Goal: Task Accomplishment & Management: Manage account settings

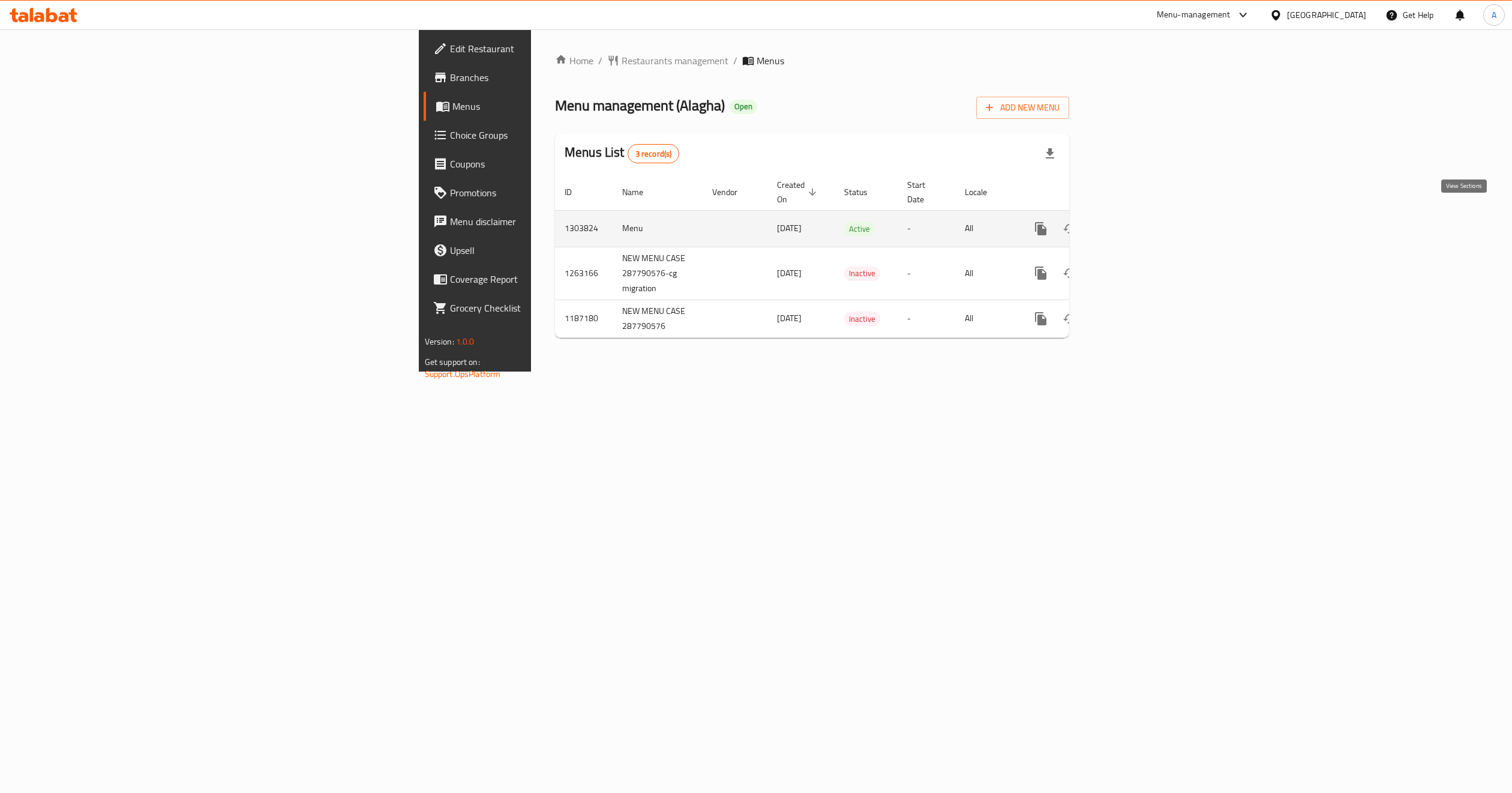
click at [1134, 221] on icon "enhanced table" at bounding box center [1127, 228] width 14 height 14
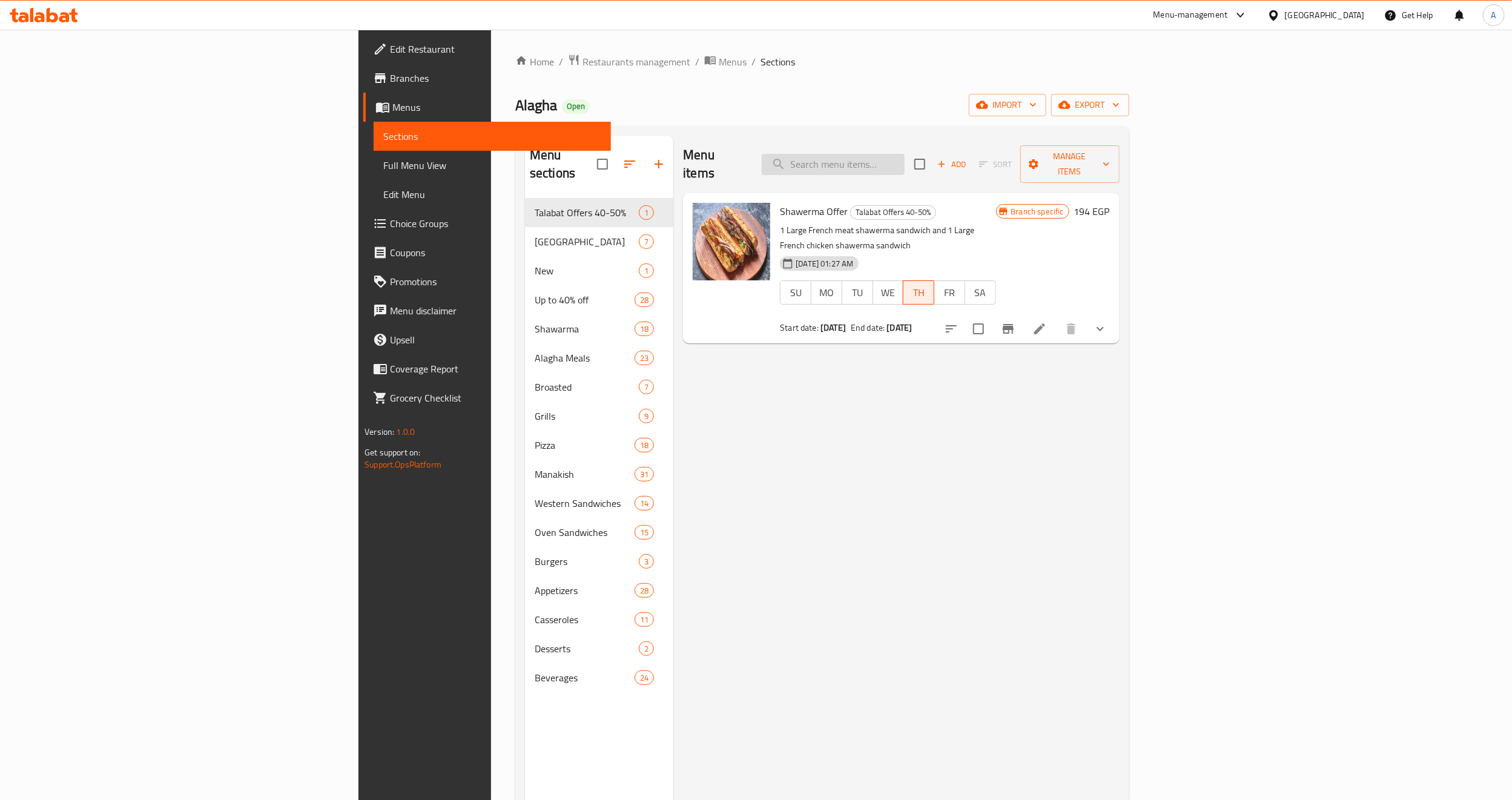
click at [905, 154] on input "search" at bounding box center [833, 164] width 143 height 21
paste input "mini Shawerma Box"
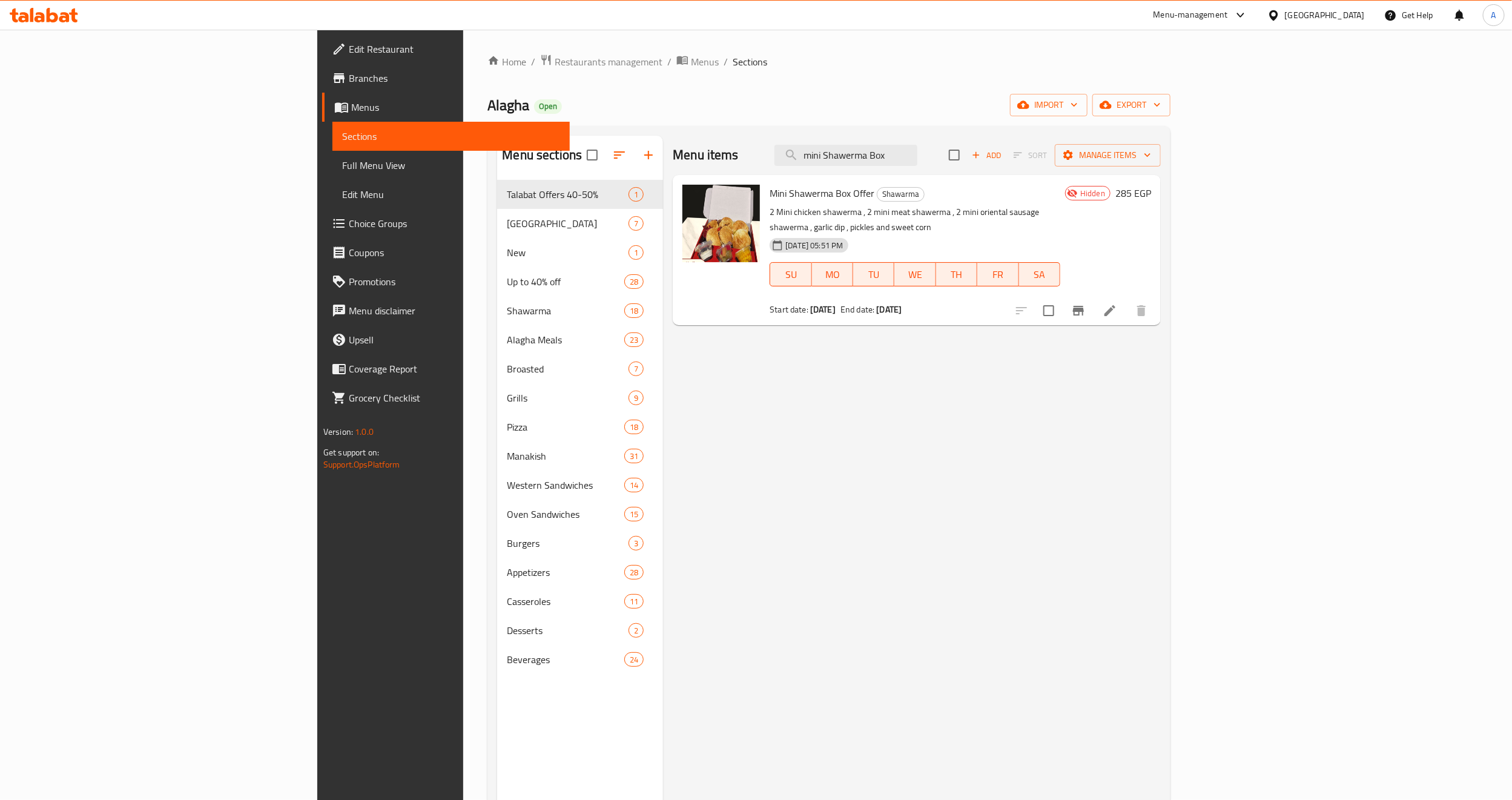
type input "mini Shawerma Box"
click at [1041, 378] on div "Menu items mini Shawerma Box Add Sort Manage items Mini Shawerma Box Offer Shaw…" at bounding box center [912, 535] width 498 height 800
drag, startPoint x: 871, startPoint y: 296, endPoint x: 690, endPoint y: 287, distance: 181.2
click at [770, 303] on div "Start date: [DATE] End date: [DATE]" at bounding box center [915, 309] width 290 height 12
click at [1161, 355] on div "Menu items mini Shawerma Box Add Sort Manage items Mini Shawerma Box Offer Shaw…" at bounding box center [912, 535] width 498 height 800
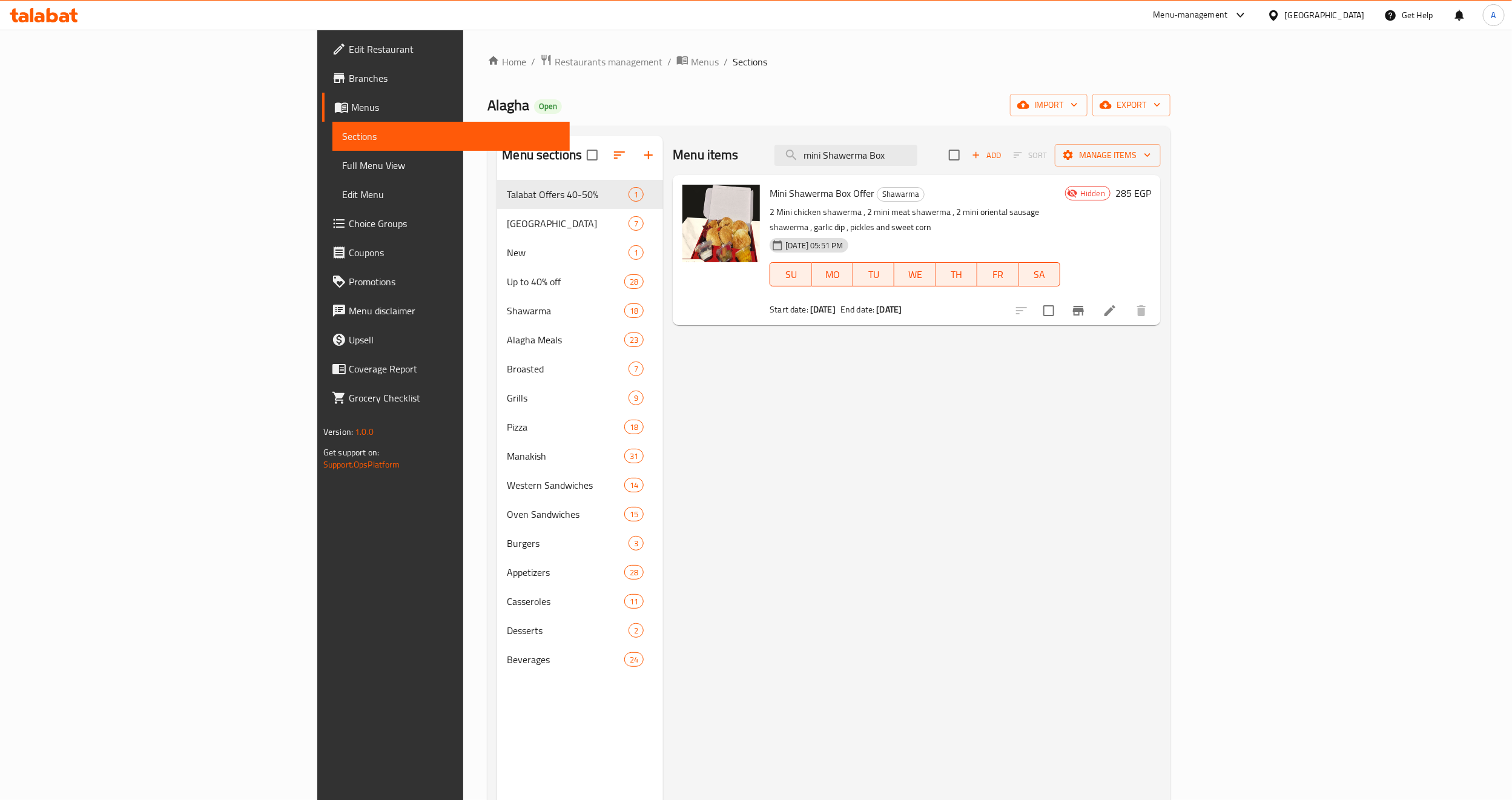
click at [1086, 303] on icon "Branch-specific-item" at bounding box center [1079, 310] width 15 height 15
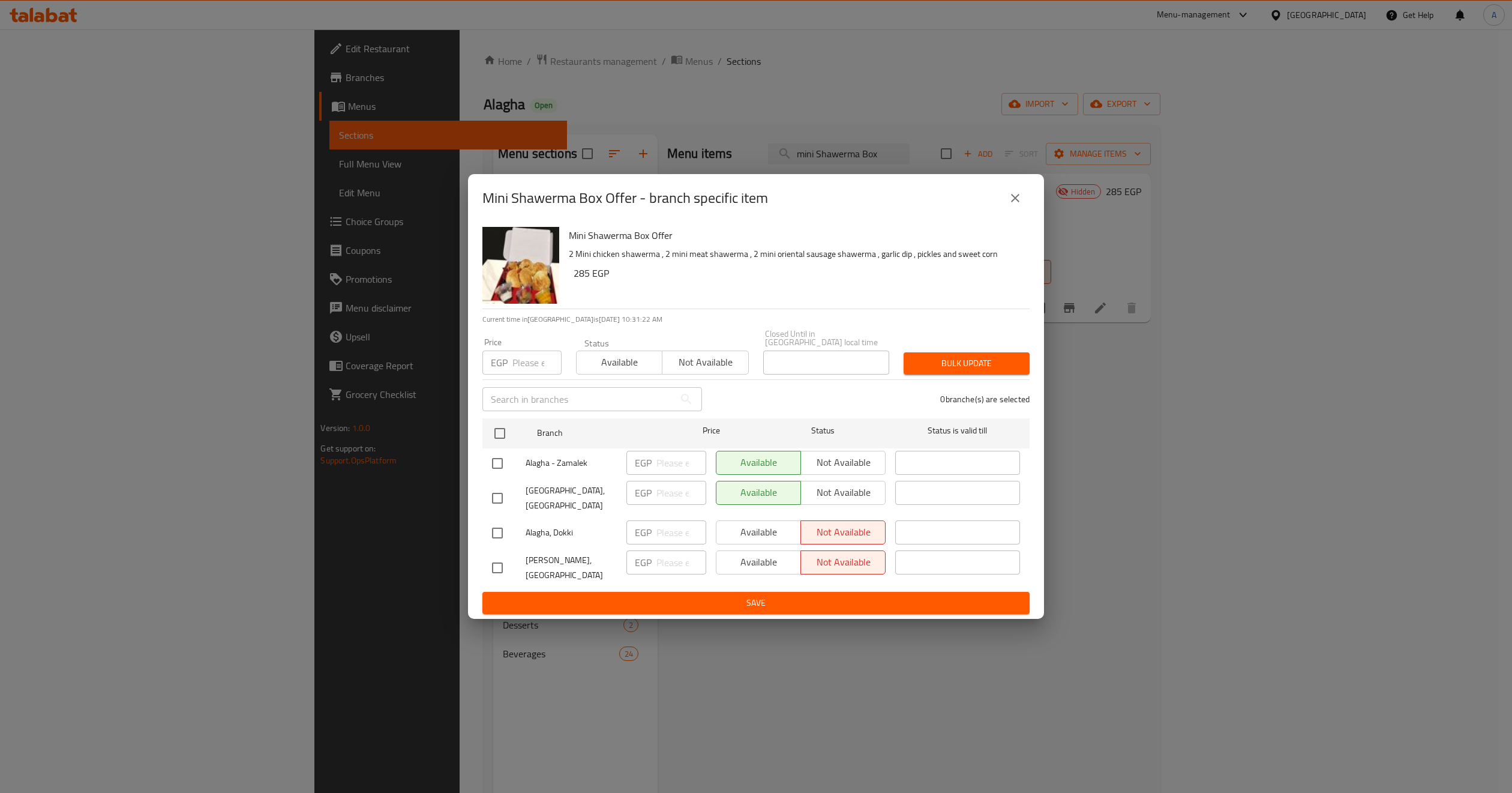
click at [1012, 205] on icon "close" at bounding box center [1015, 198] width 14 height 14
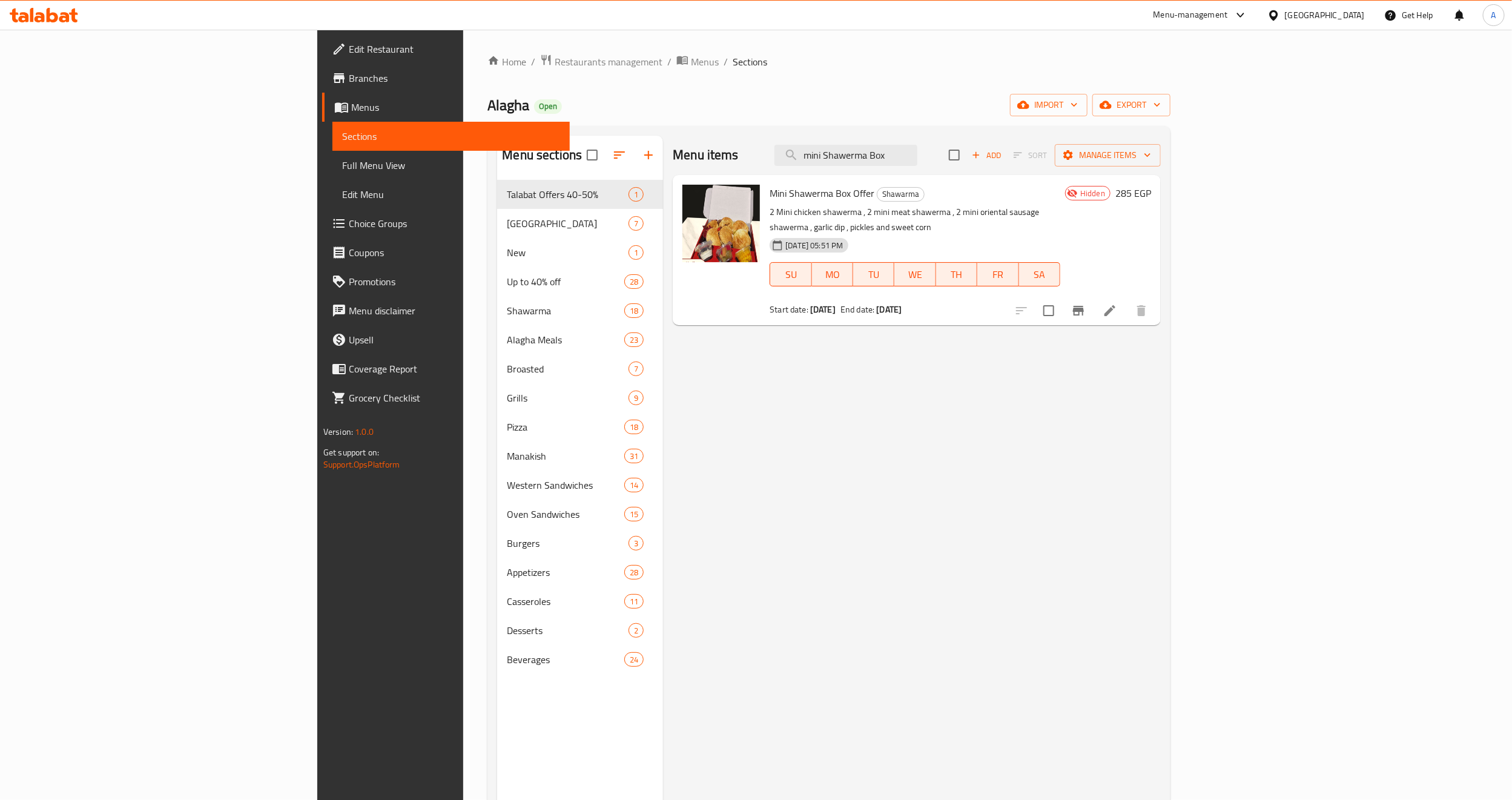
click at [1161, 418] on div "Menu items mini Shawerma Box Add Sort Manage items Mini Shawerma Box Offer Shaw…" at bounding box center [912, 535] width 498 height 800
click at [349, 73] on span "Branches" at bounding box center [454, 78] width 212 height 15
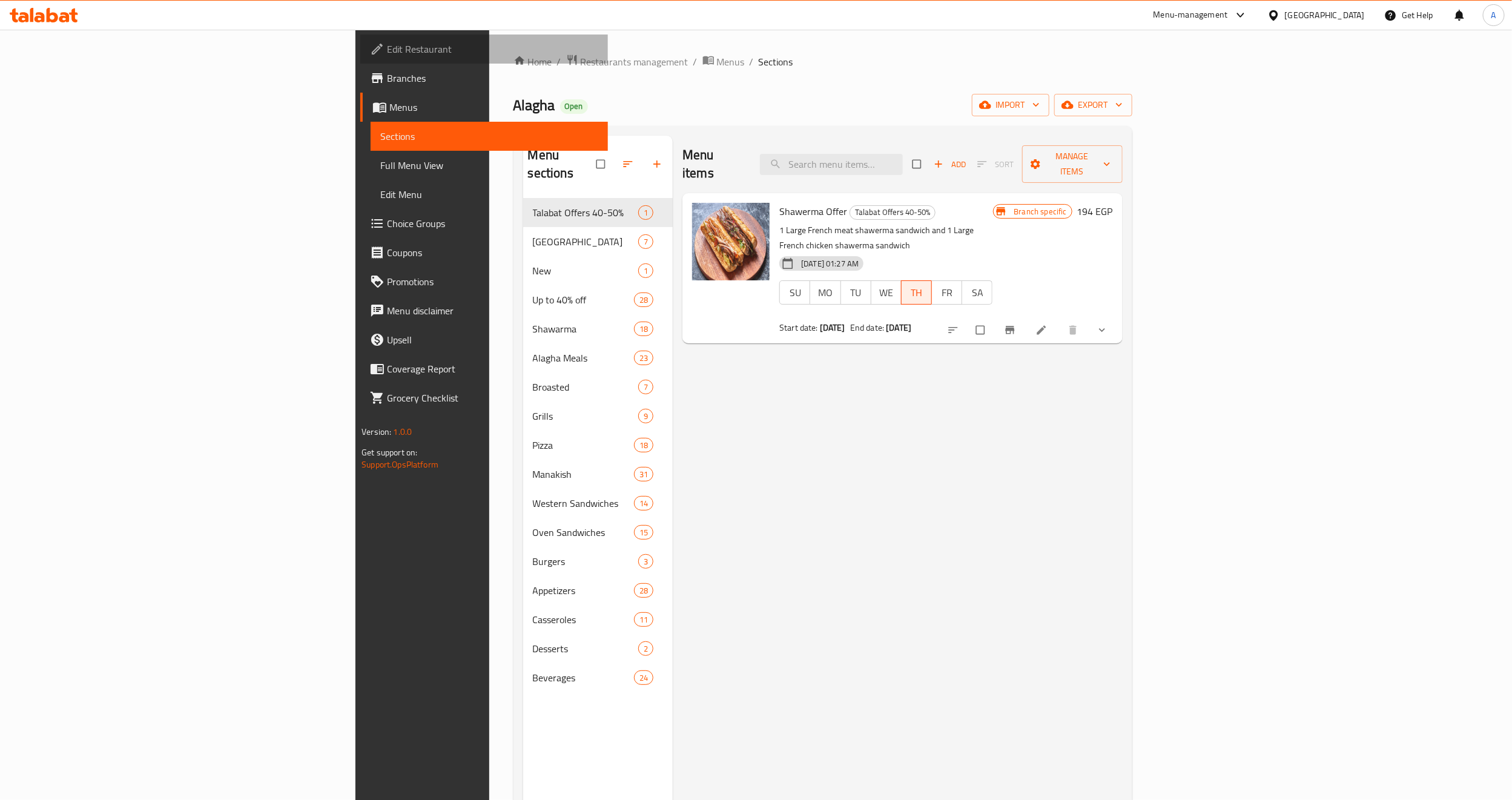
click at [387, 49] on span "Edit Restaurant" at bounding box center [492, 49] width 212 height 15
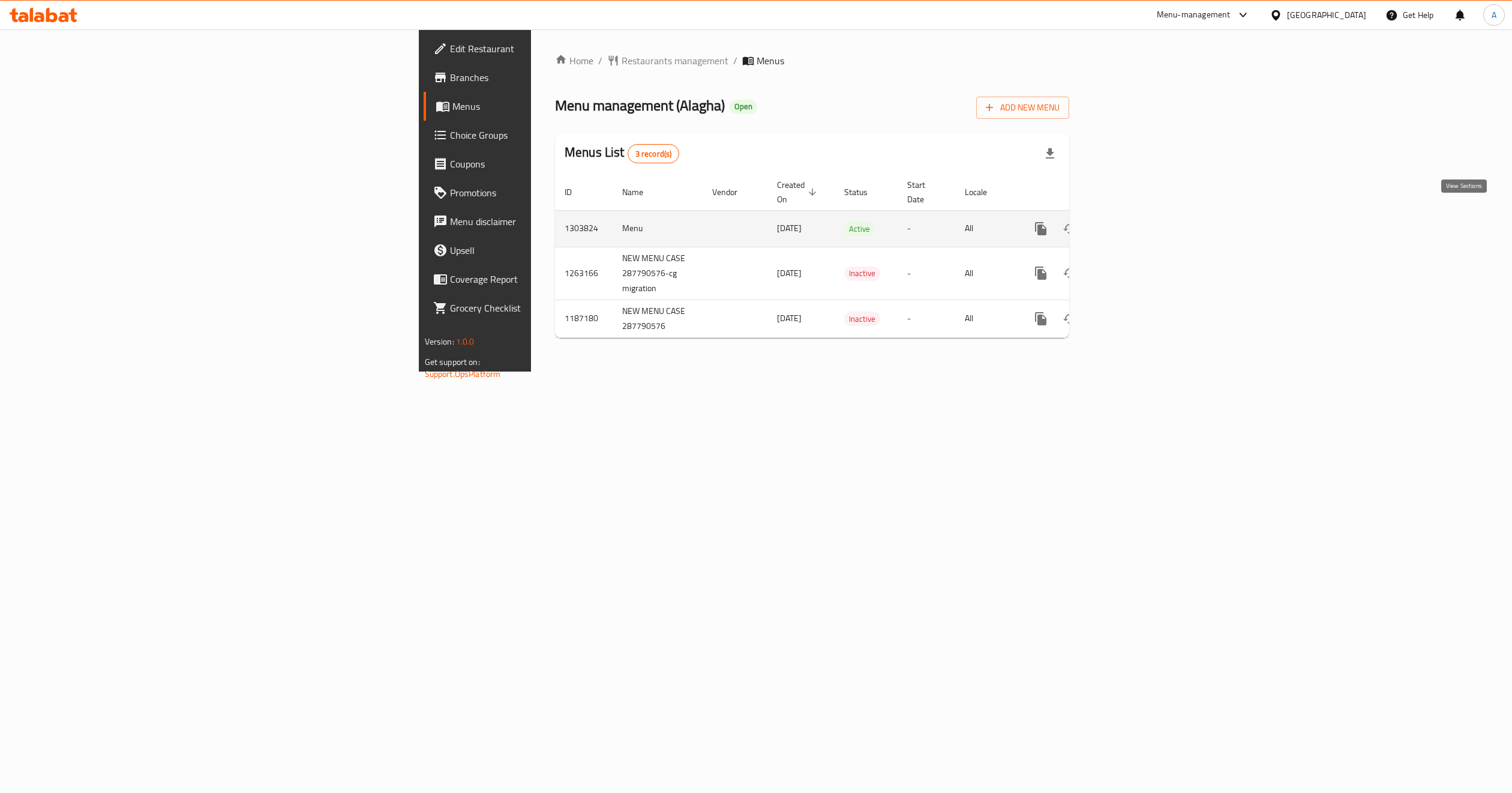
click at [1133, 223] on icon "enhanced table" at bounding box center [1127, 229] width 11 height 11
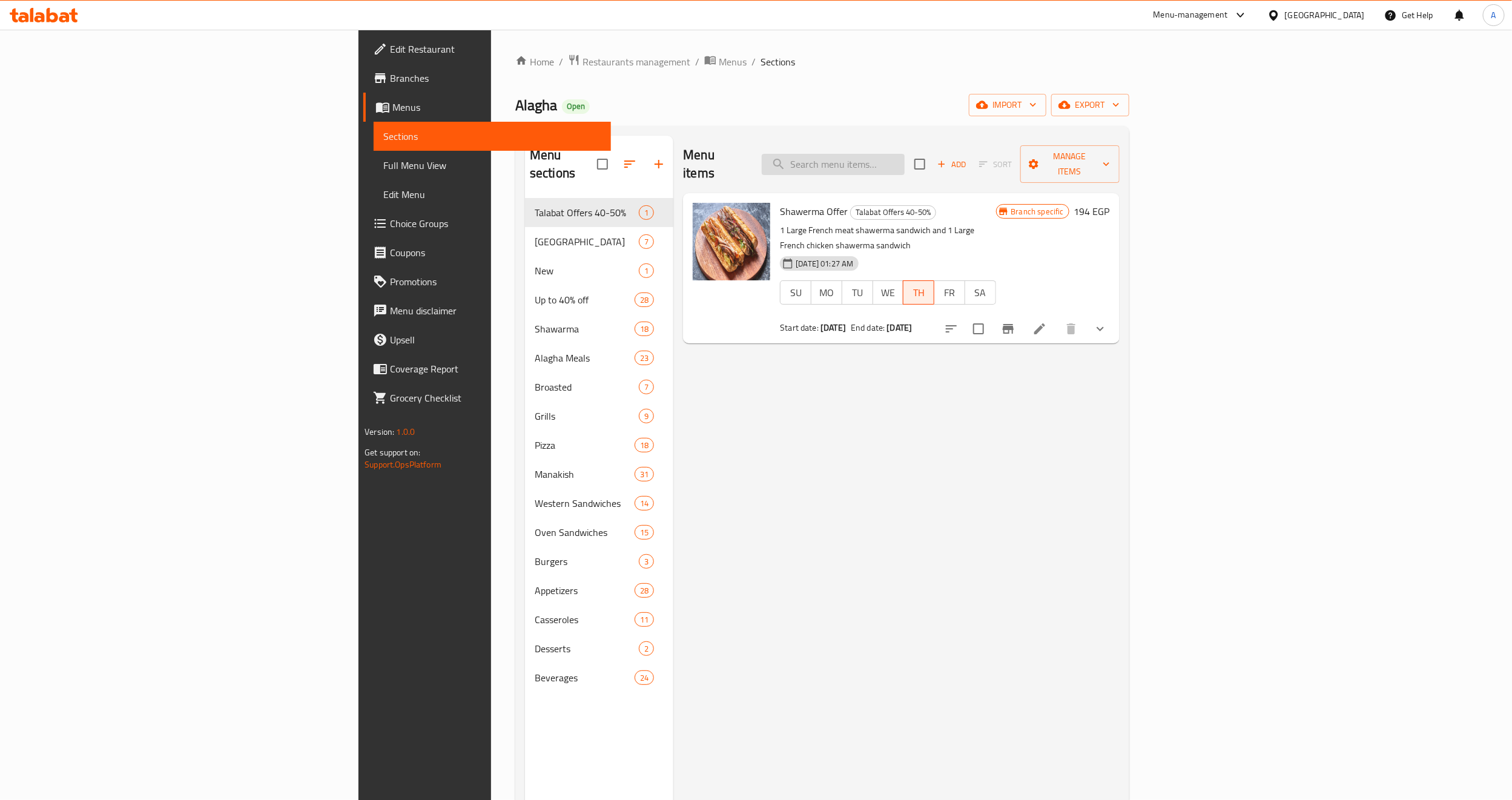
click at [905, 154] on input "search" at bounding box center [833, 164] width 143 height 21
paste input "mini Shawerma Box"
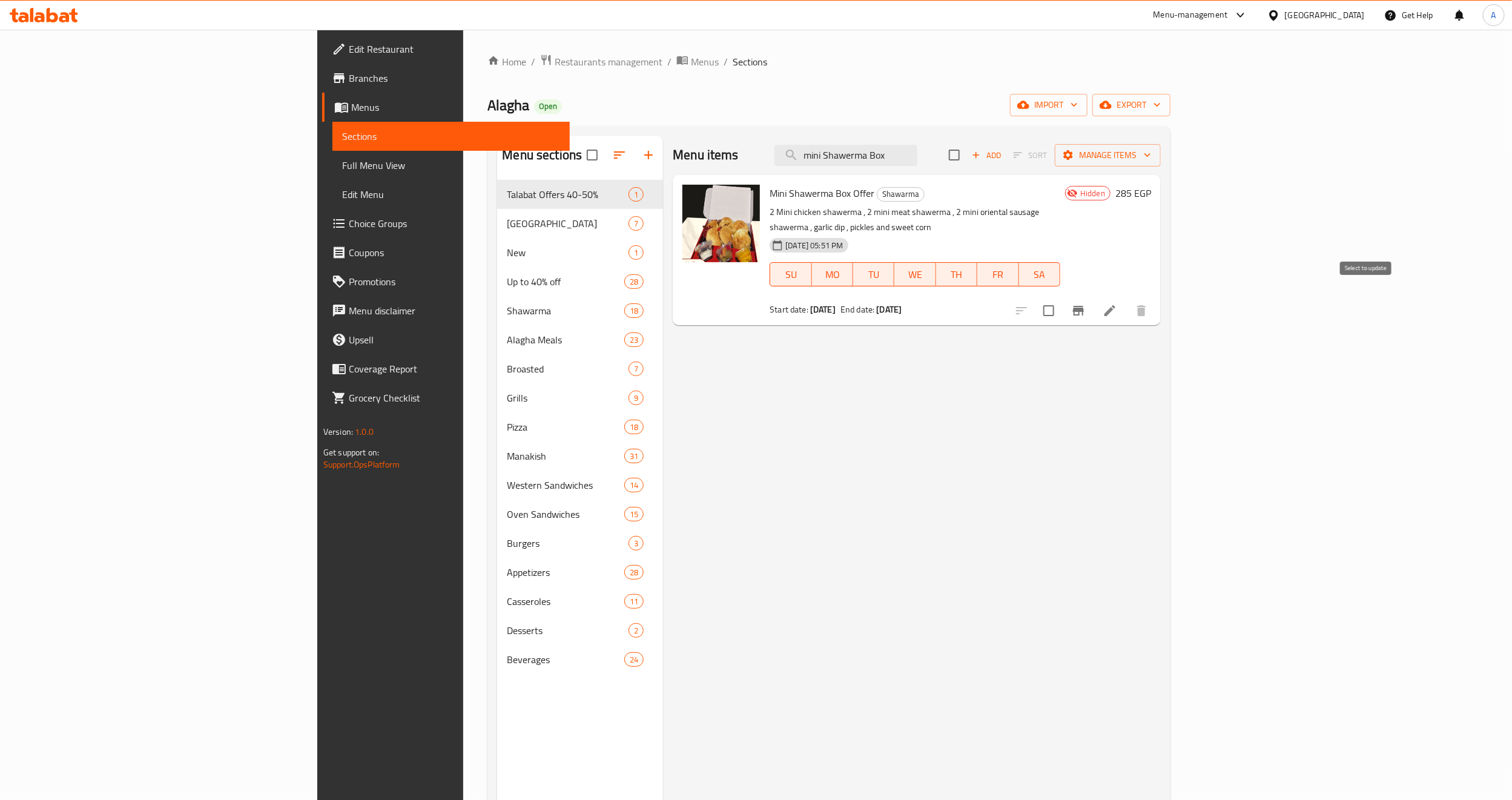
type input "mini Shawerma Box"
click at [1062, 304] on input "checkbox" at bounding box center [1049, 310] width 25 height 25
checkbox input "true"
click at [1151, 158] on span "Manage items" at bounding box center [1108, 155] width 86 height 15
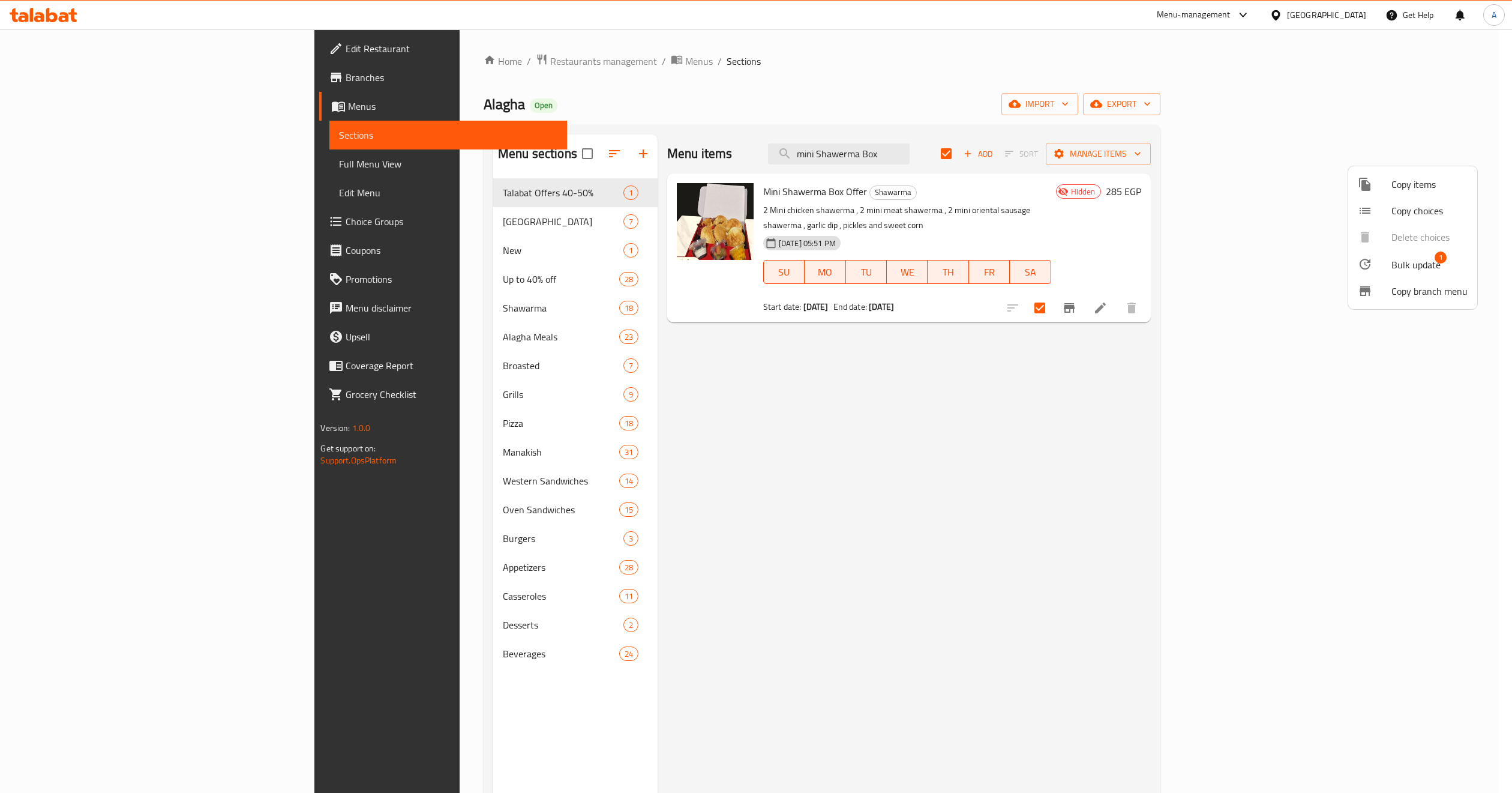
click at [1402, 260] on span "Bulk update" at bounding box center [1415, 264] width 49 height 14
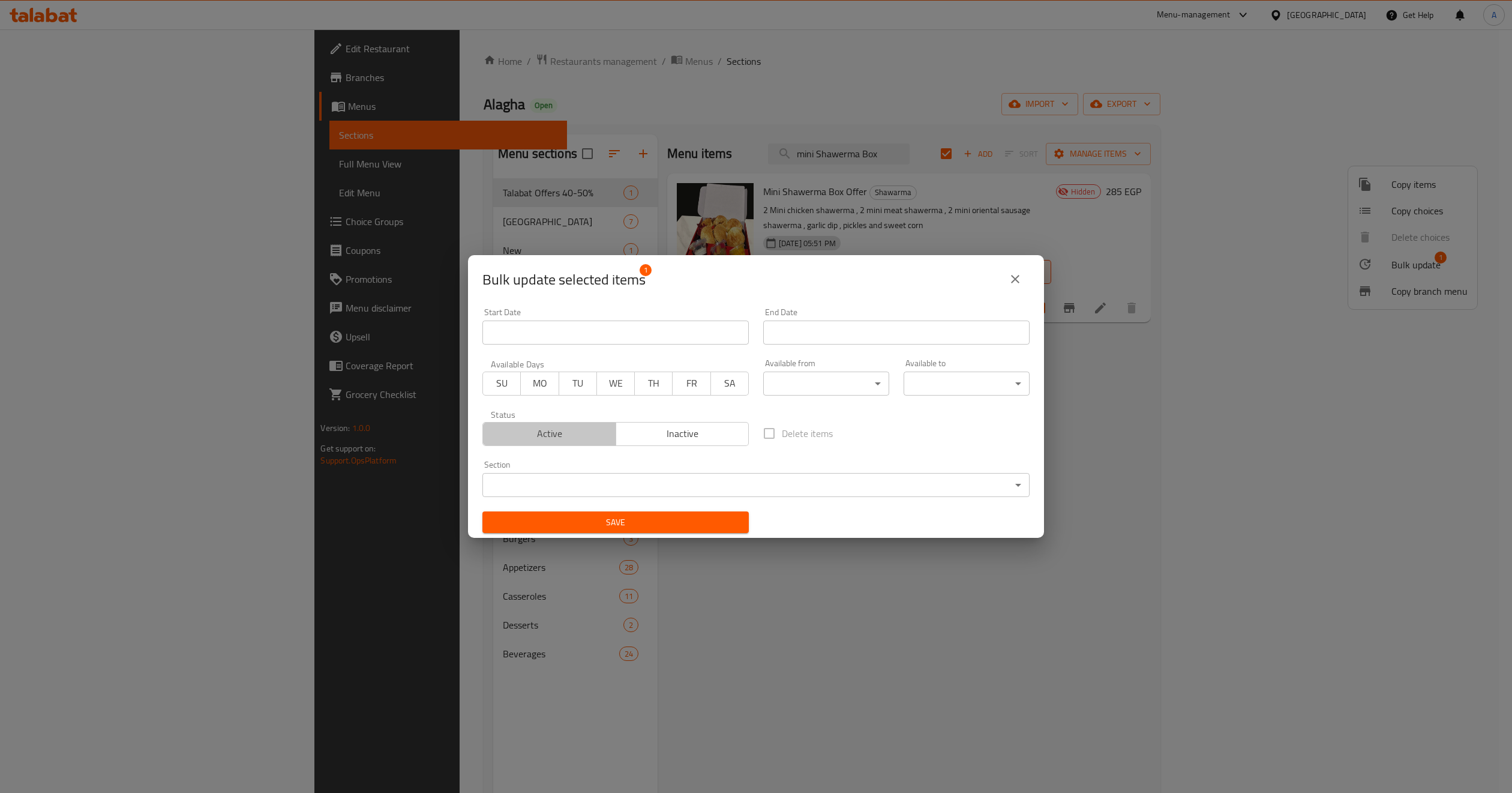
click at [594, 429] on span "Active" at bounding box center [549, 433] width 123 height 17
click at [635, 536] on div "Save" at bounding box center [616, 523] width 281 height 36
click at [634, 519] on span "Save" at bounding box center [616, 523] width 247 height 15
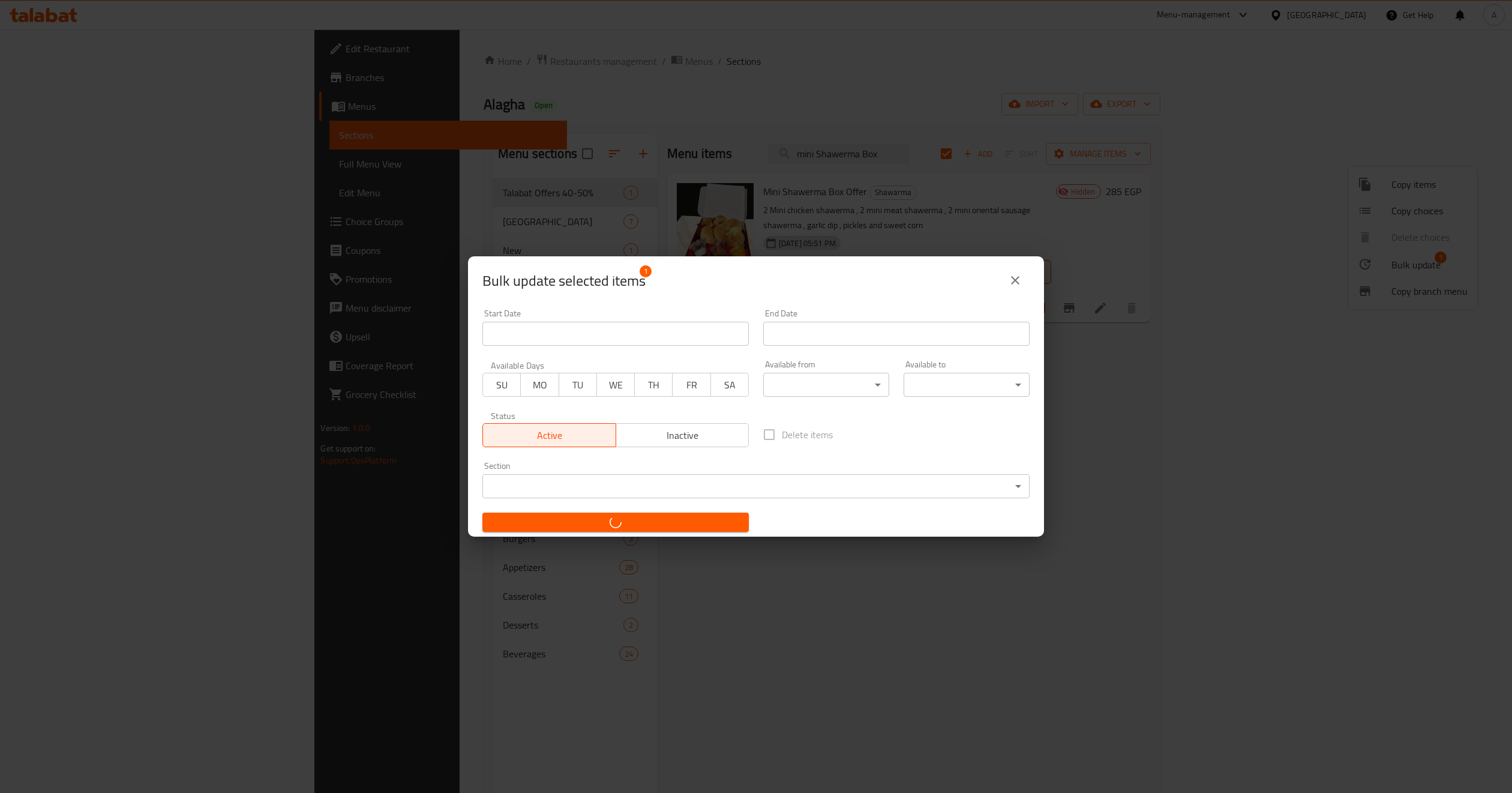
checkbox input "false"
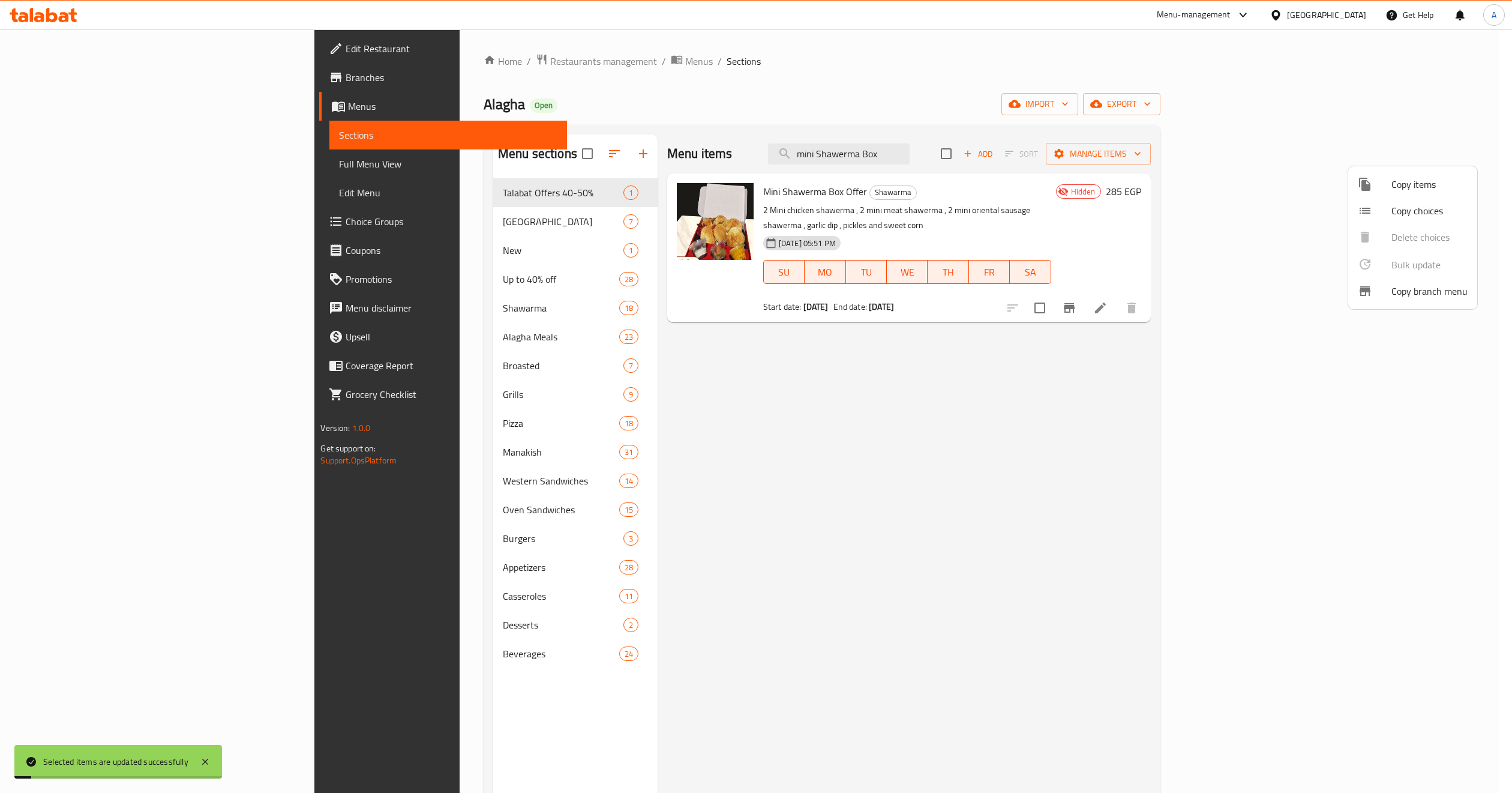
click at [992, 409] on div at bounding box center [756, 396] width 1512 height 793
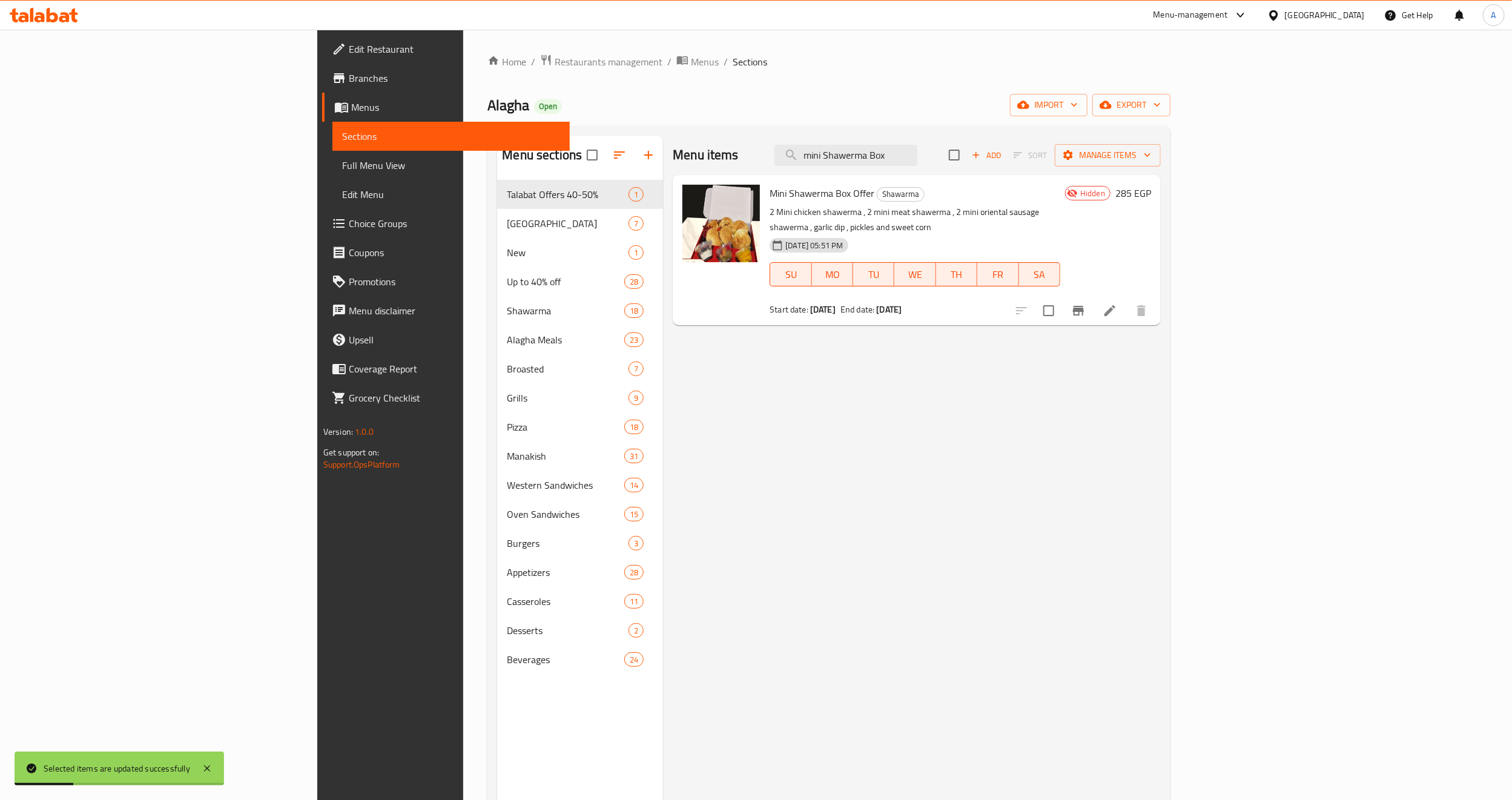
click at [770, 196] on span "Mini Shawerma Box Offer" at bounding box center [822, 193] width 105 height 18
copy h6 "Mini Shawerma Box Offer"
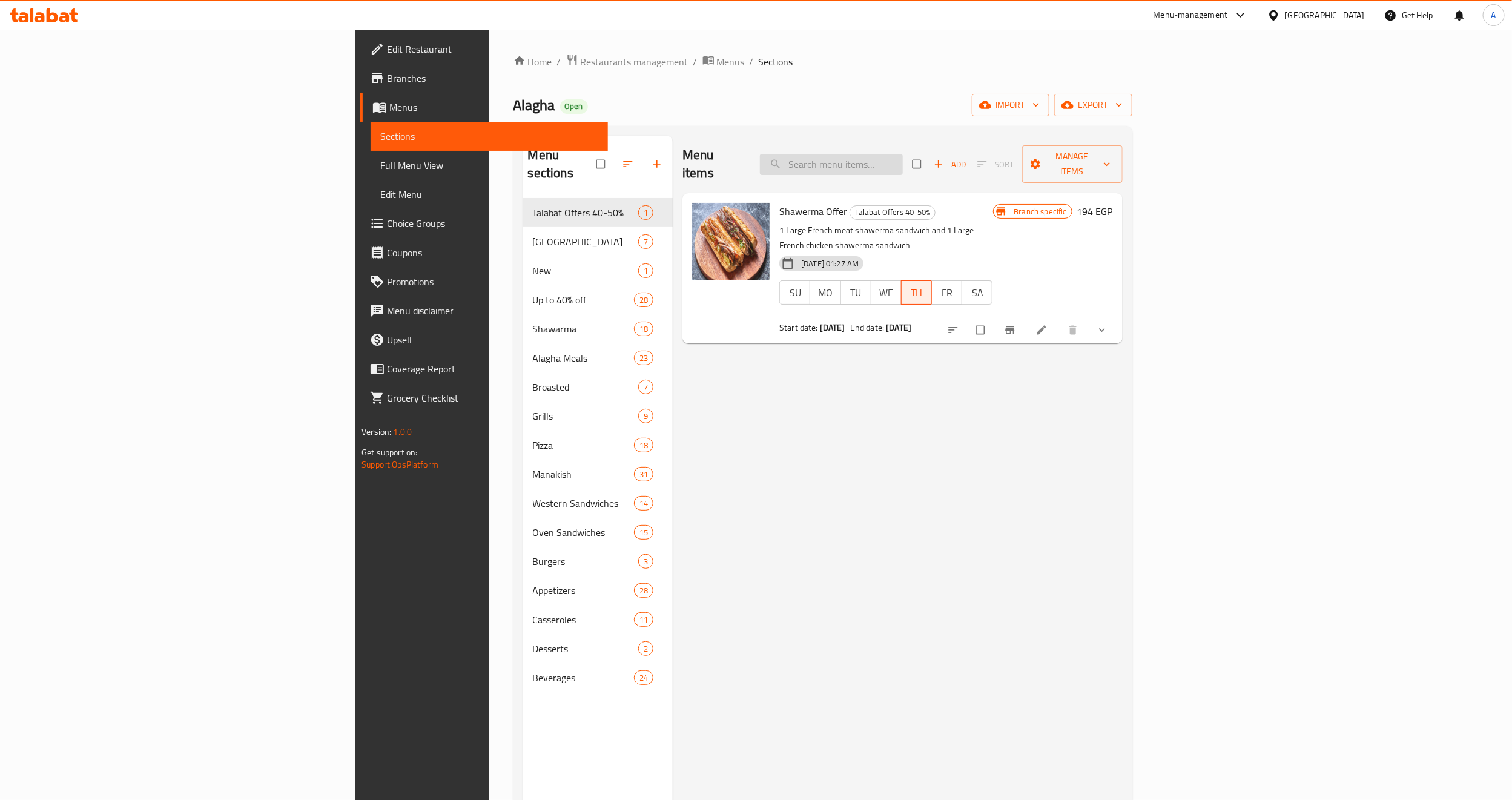
click at [903, 154] on input "search" at bounding box center [831, 164] width 143 height 21
paste input "Mini Shawerma Box Offer"
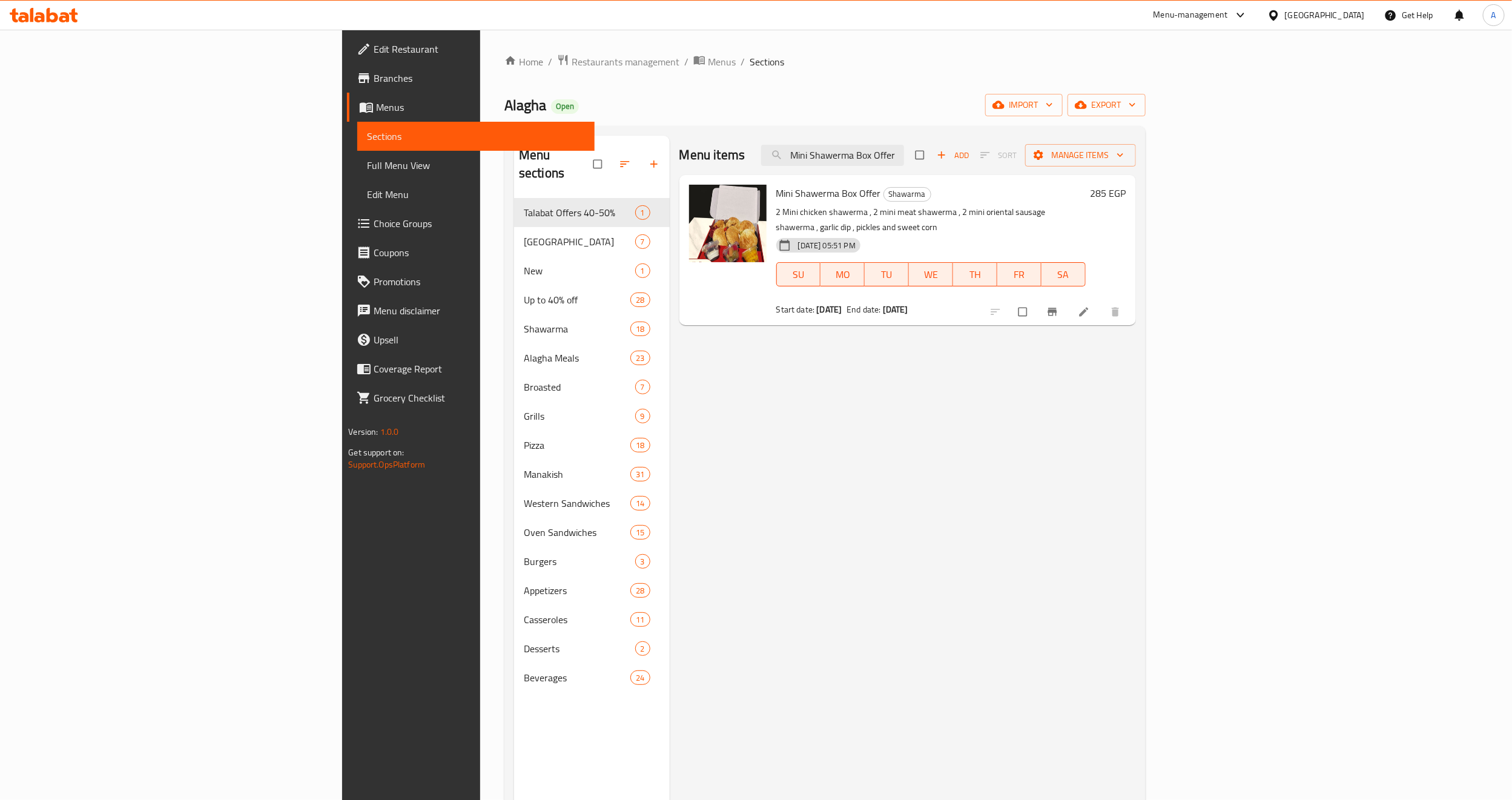
type input "Mini Shawerma Box Offer"
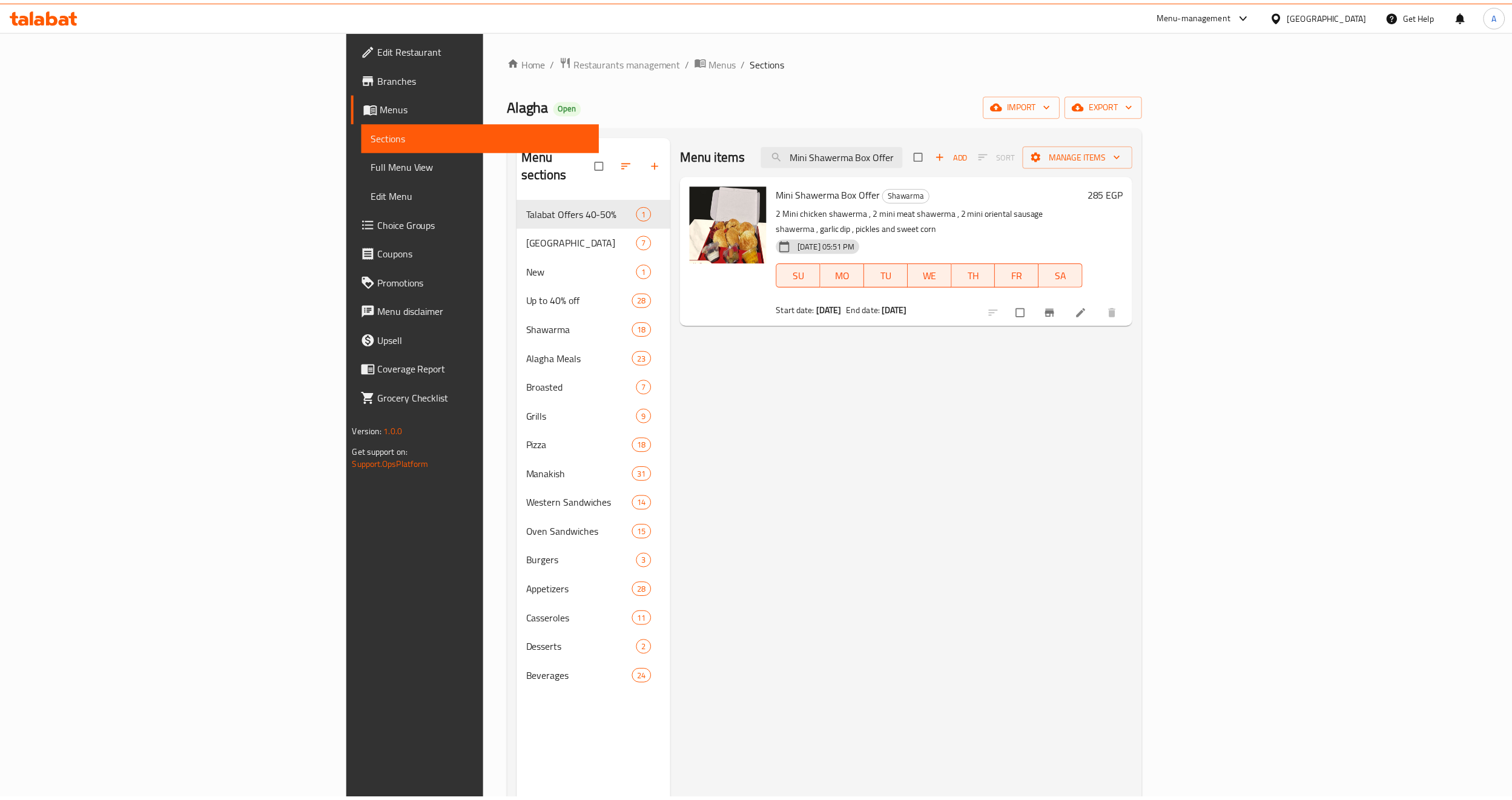
scroll to position [170, 0]
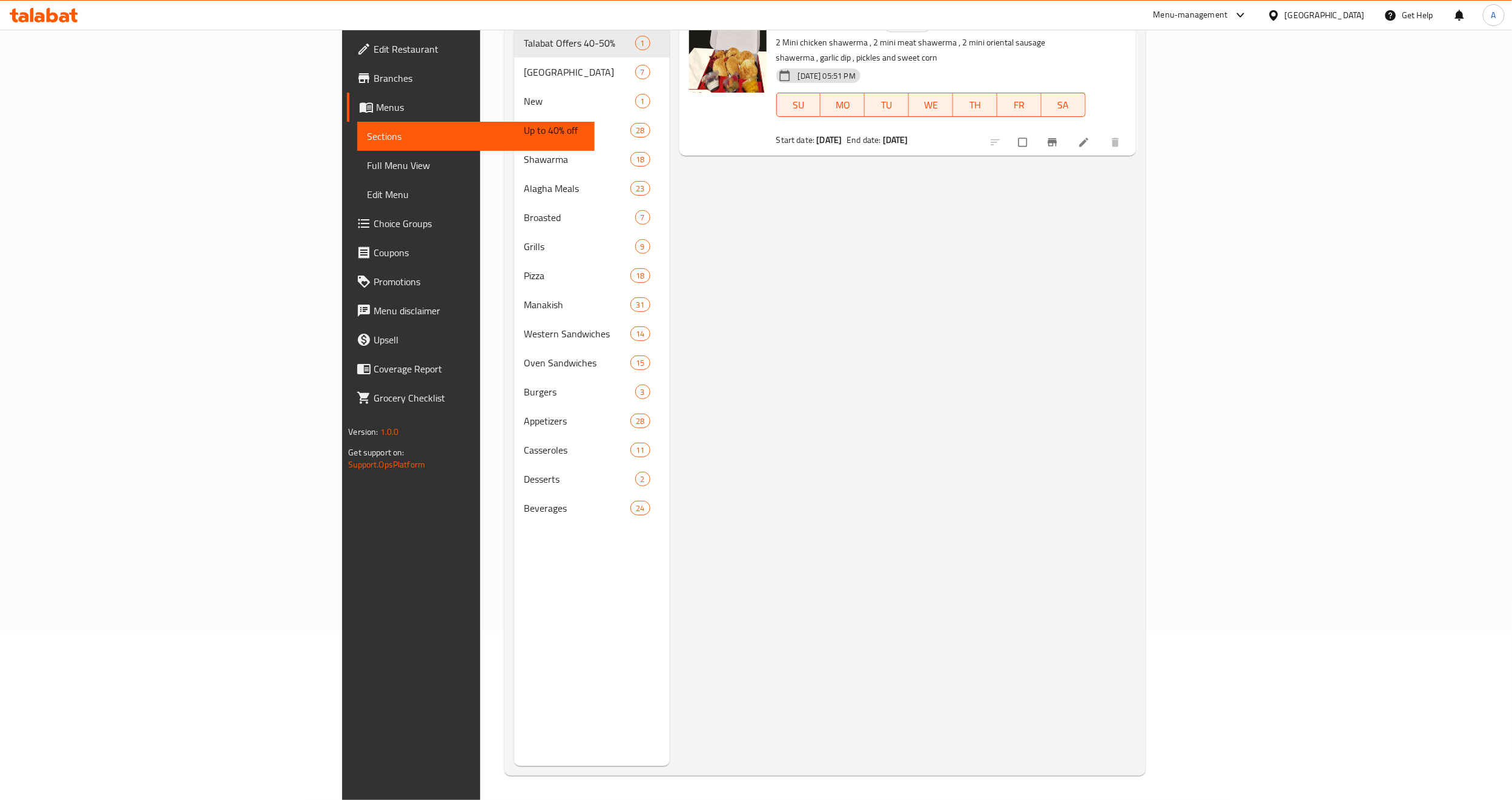
click at [1131, 129] on div at bounding box center [1056, 142] width 149 height 27
click at [1057, 138] on icon "Branch-specific-item" at bounding box center [1053, 142] width 9 height 8
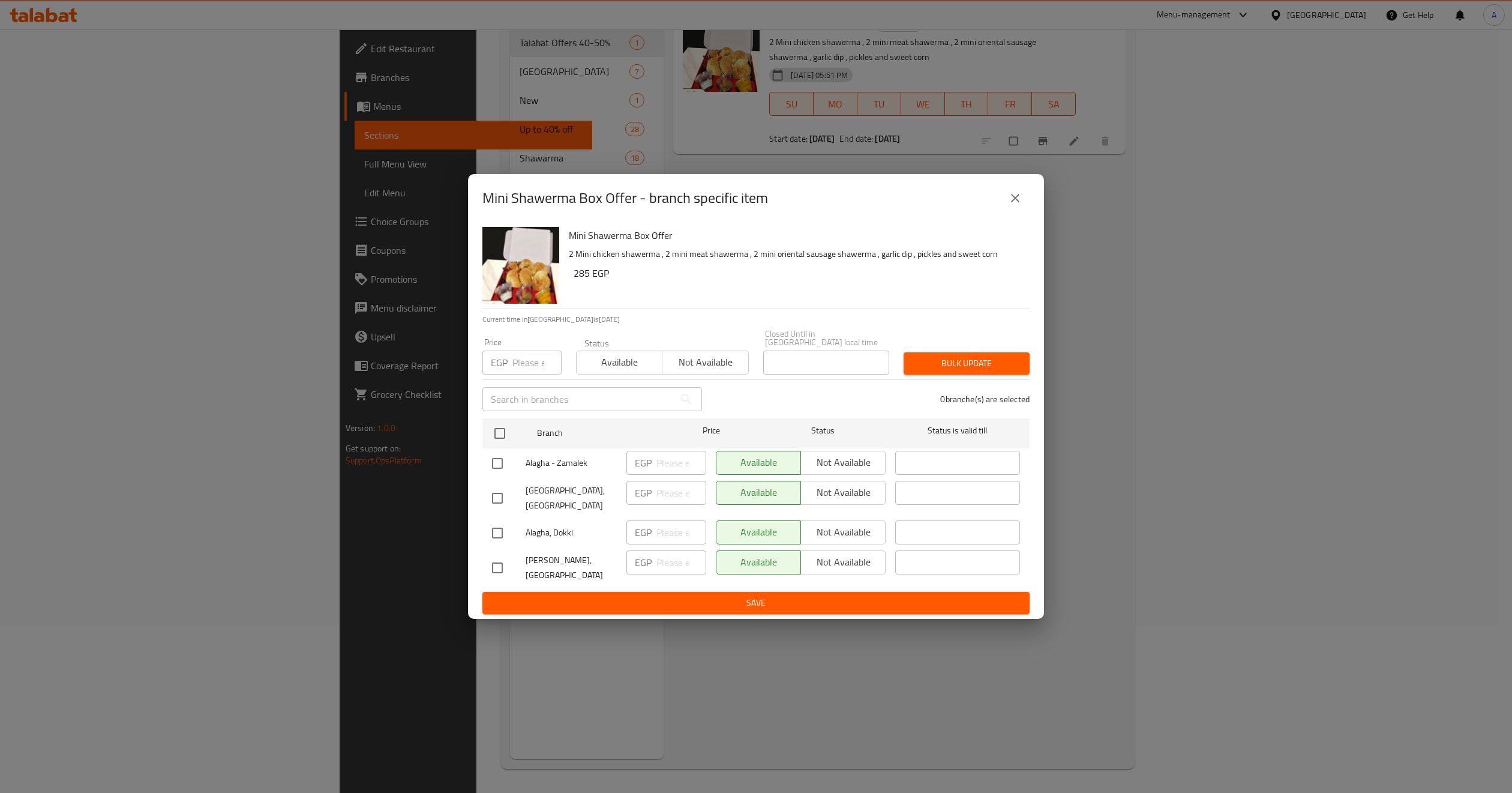
click at [1012, 205] on icon "close" at bounding box center [1015, 198] width 14 height 14
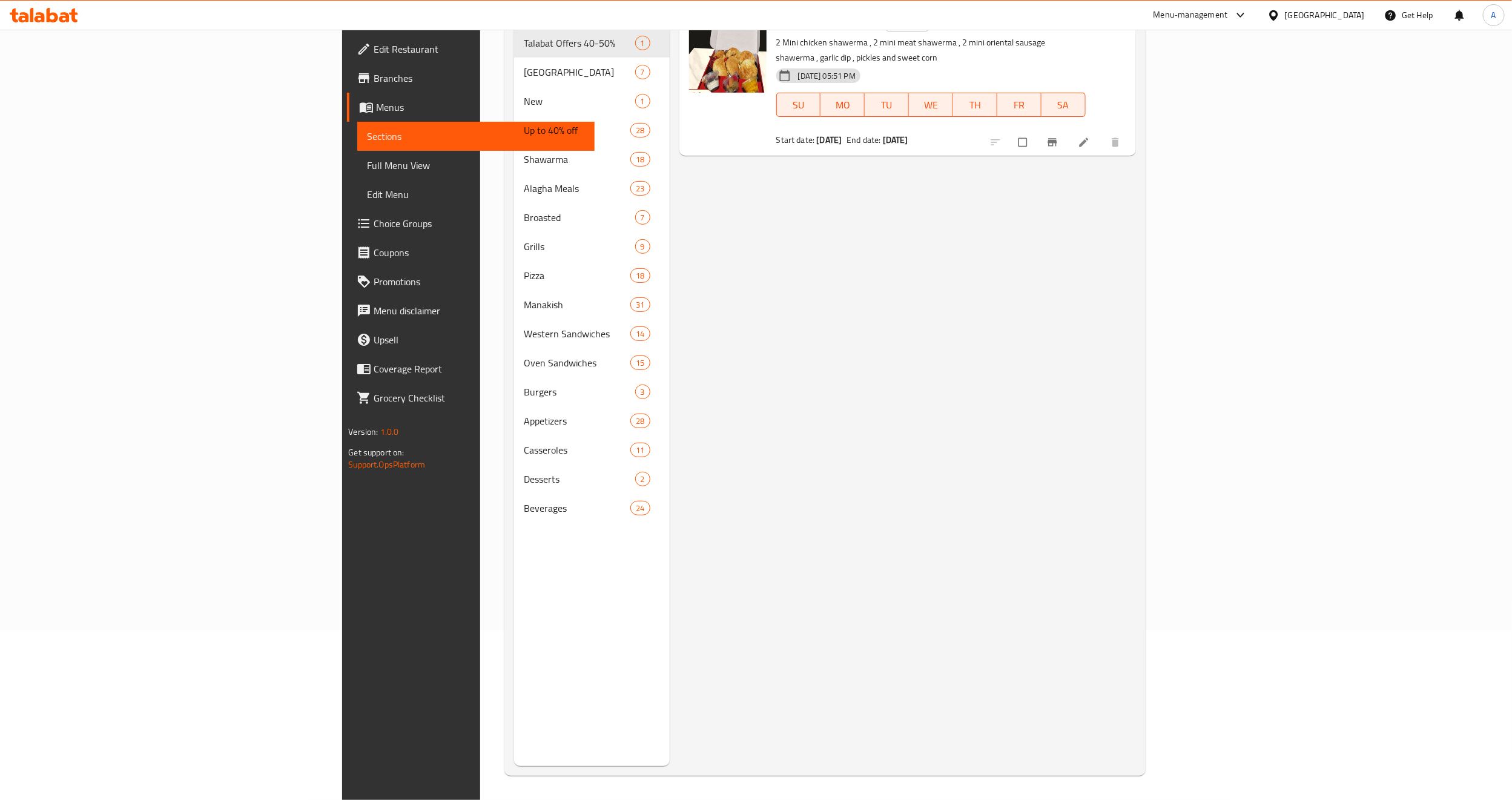
click at [1136, 253] on div "Menu items Mini Shawerma Box Offer Add Sort Manage items Mini Shawerma Box Offe…" at bounding box center [903, 366] width 466 height 800
click at [1037, 131] on input "checkbox" at bounding box center [1024, 142] width 25 height 23
checkbox input "true"
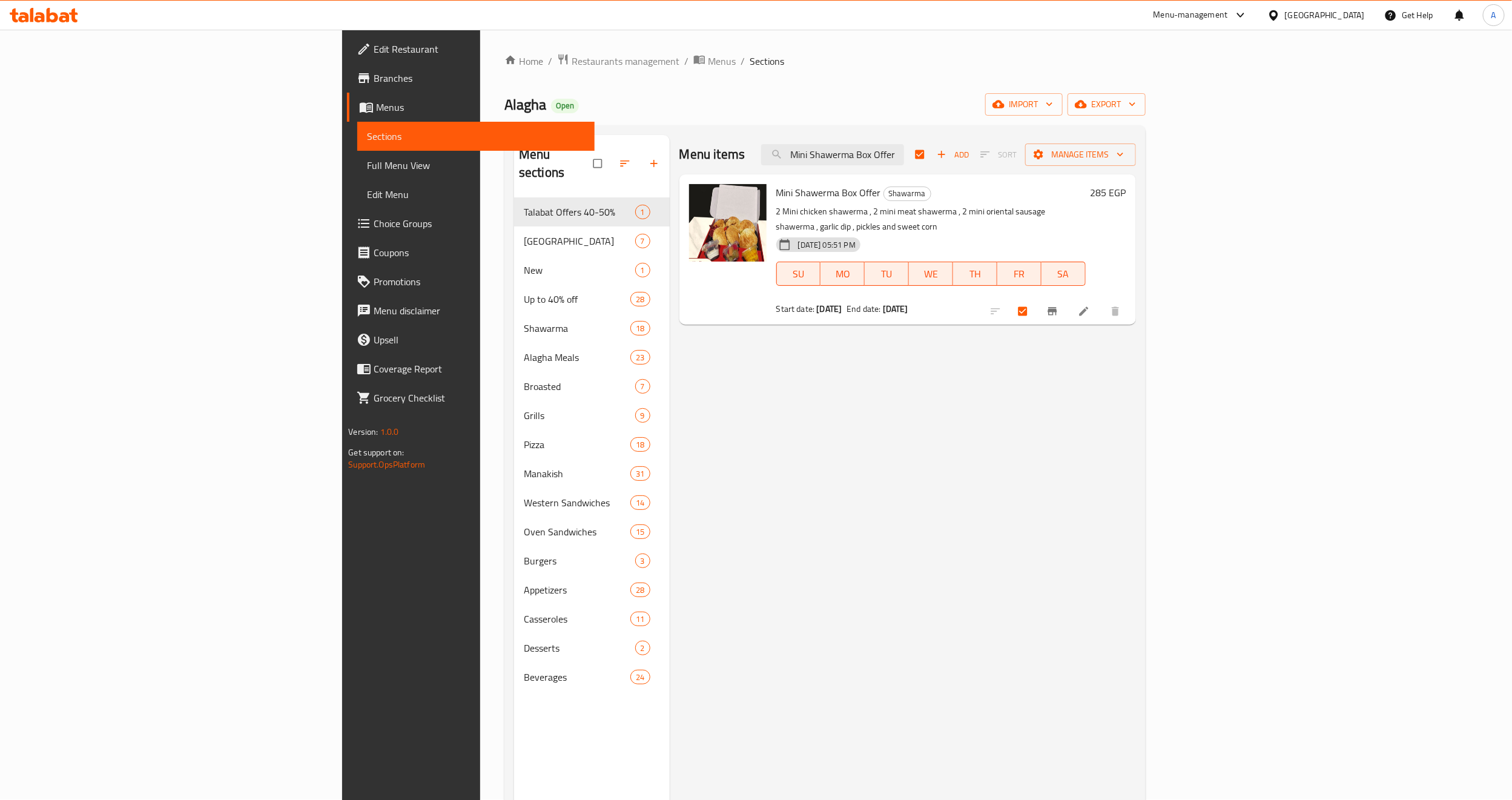
scroll to position [0, 0]
click at [1127, 153] on span "Manage items" at bounding box center [1081, 155] width 92 height 15
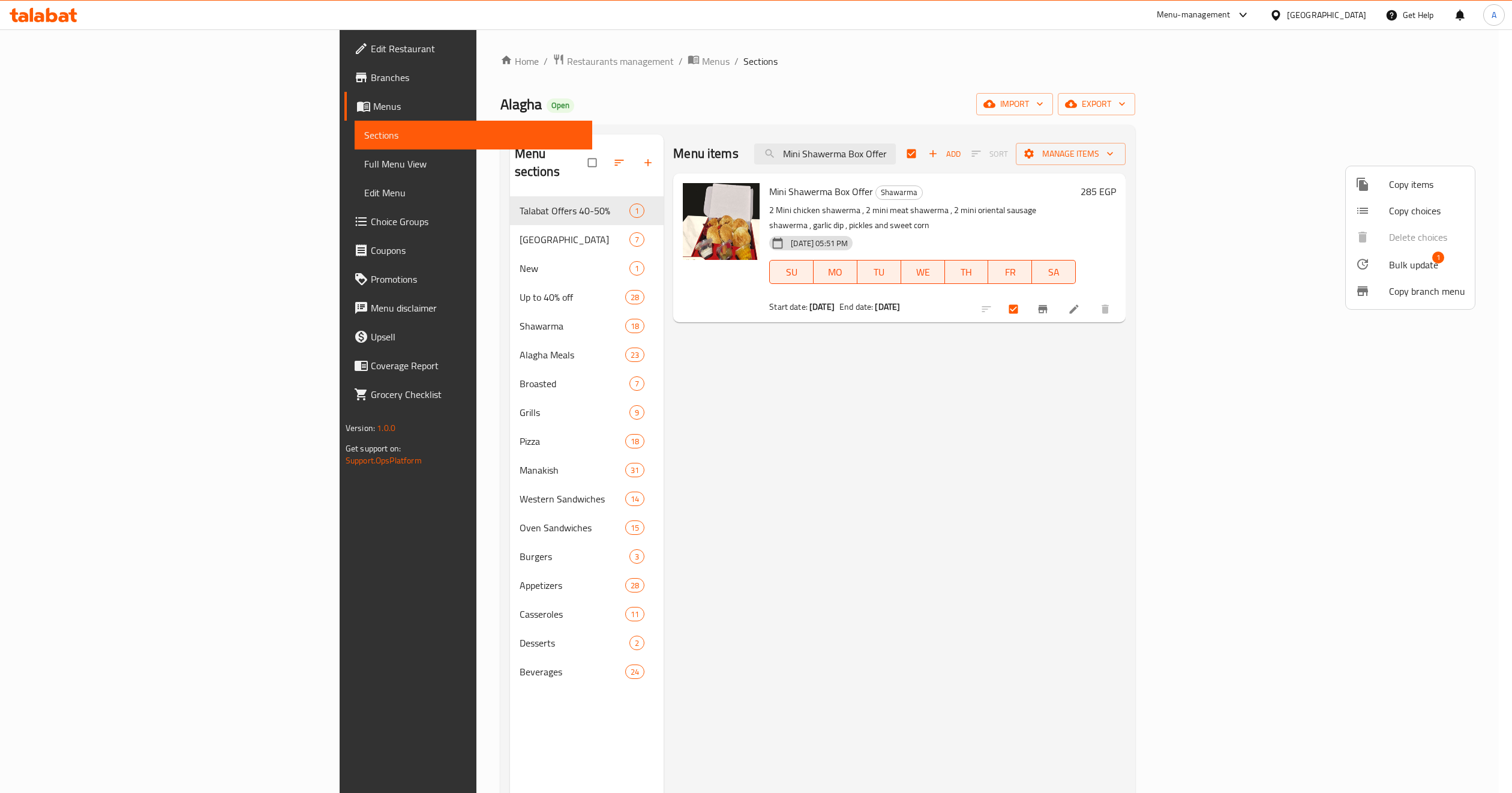
click at [1376, 268] on div at bounding box center [1372, 264] width 33 height 14
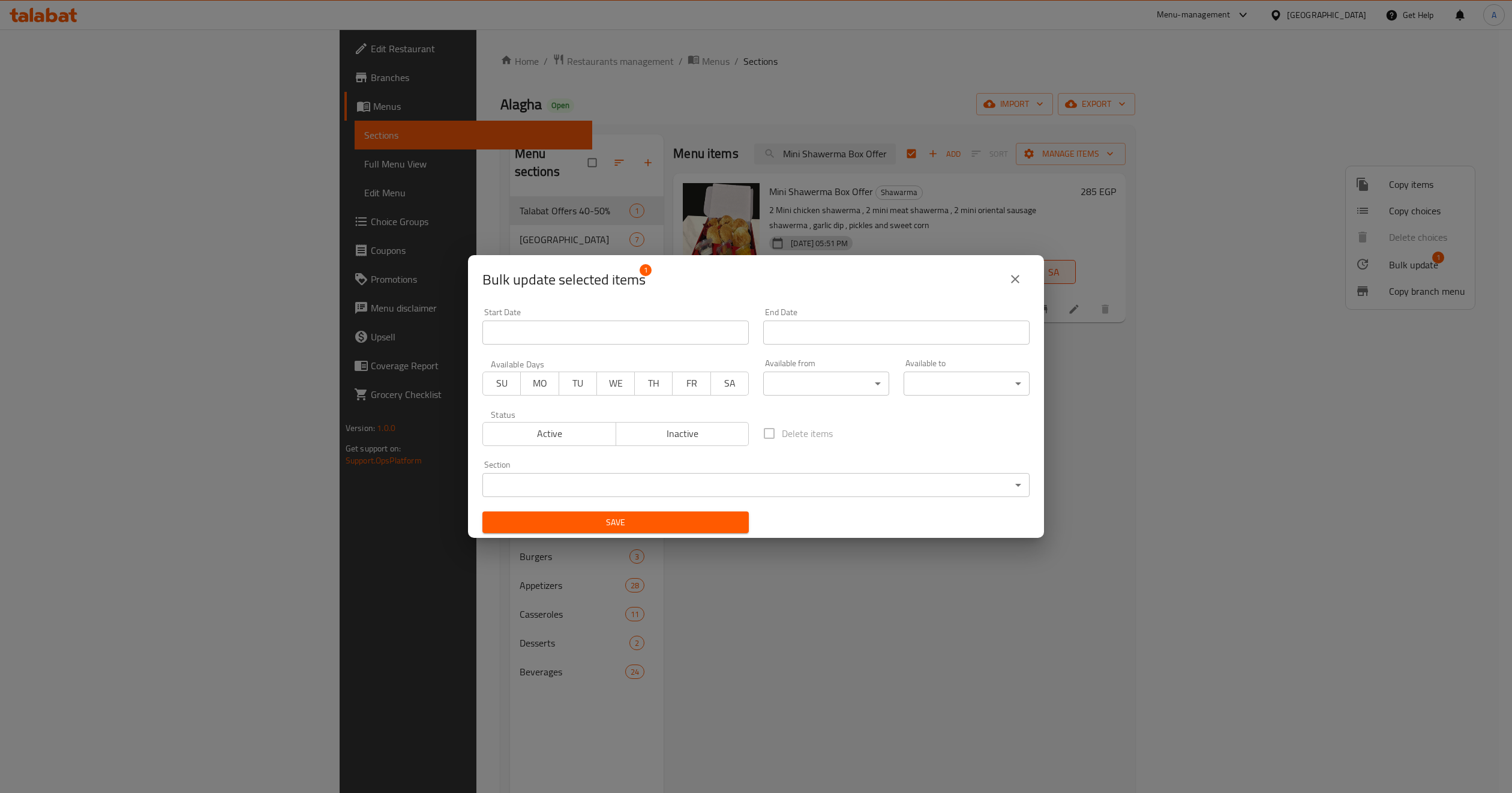
click at [662, 443] on button "Inactive" at bounding box center [682, 434] width 134 height 24
click at [669, 520] on span "Save" at bounding box center [616, 523] width 247 height 15
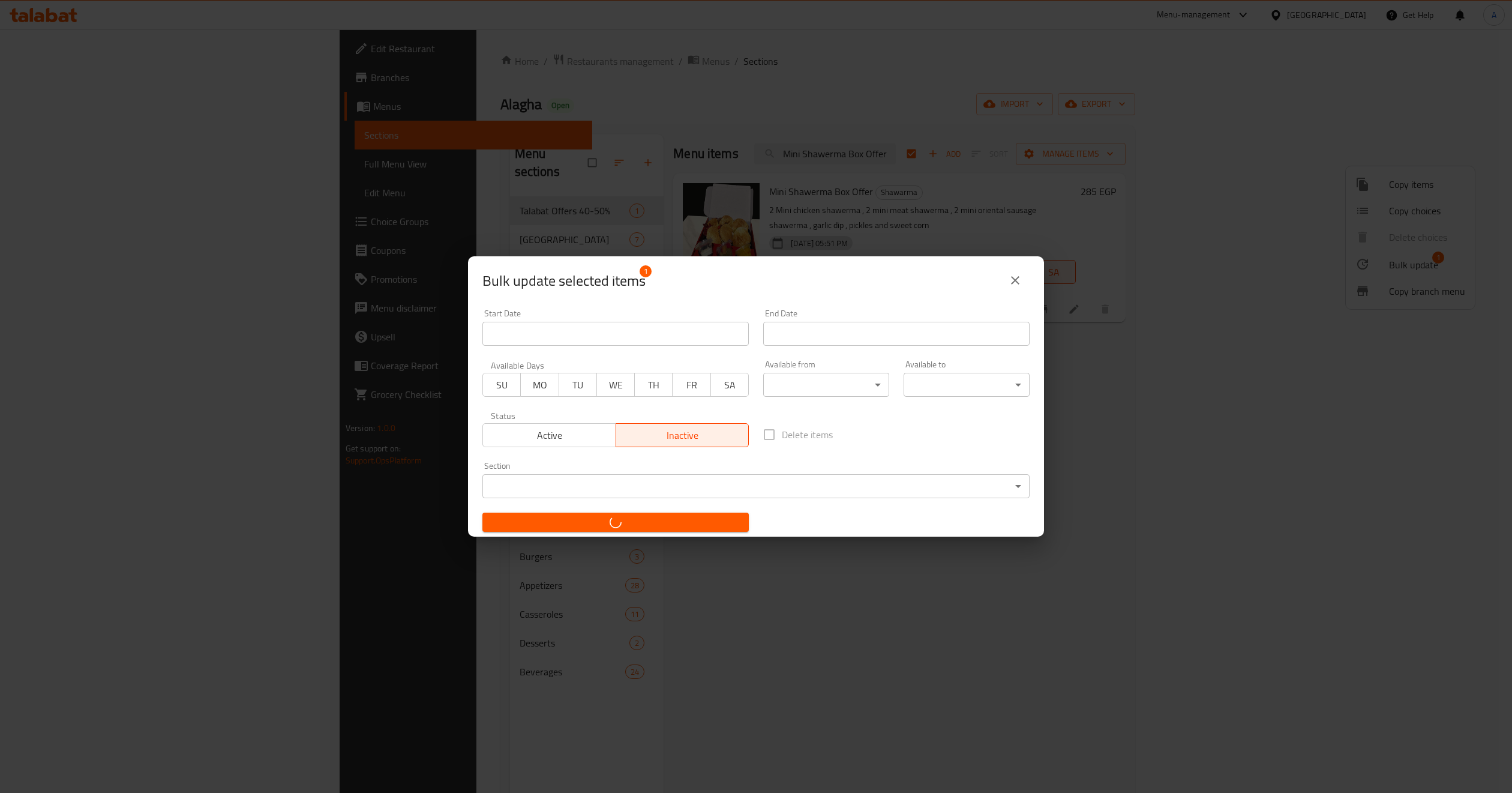
checkbox input "false"
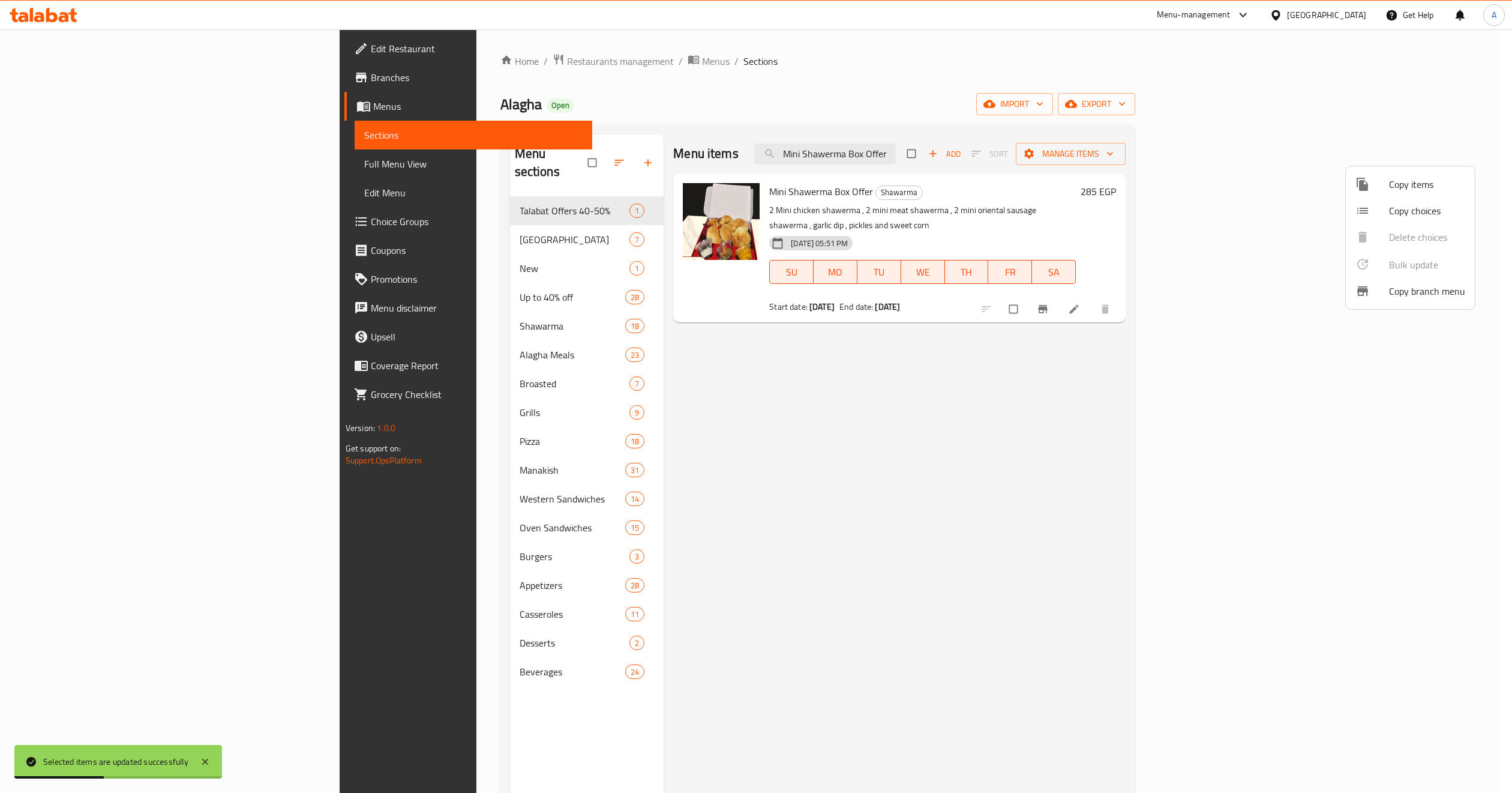
click at [126, 73] on div at bounding box center [756, 396] width 1512 height 793
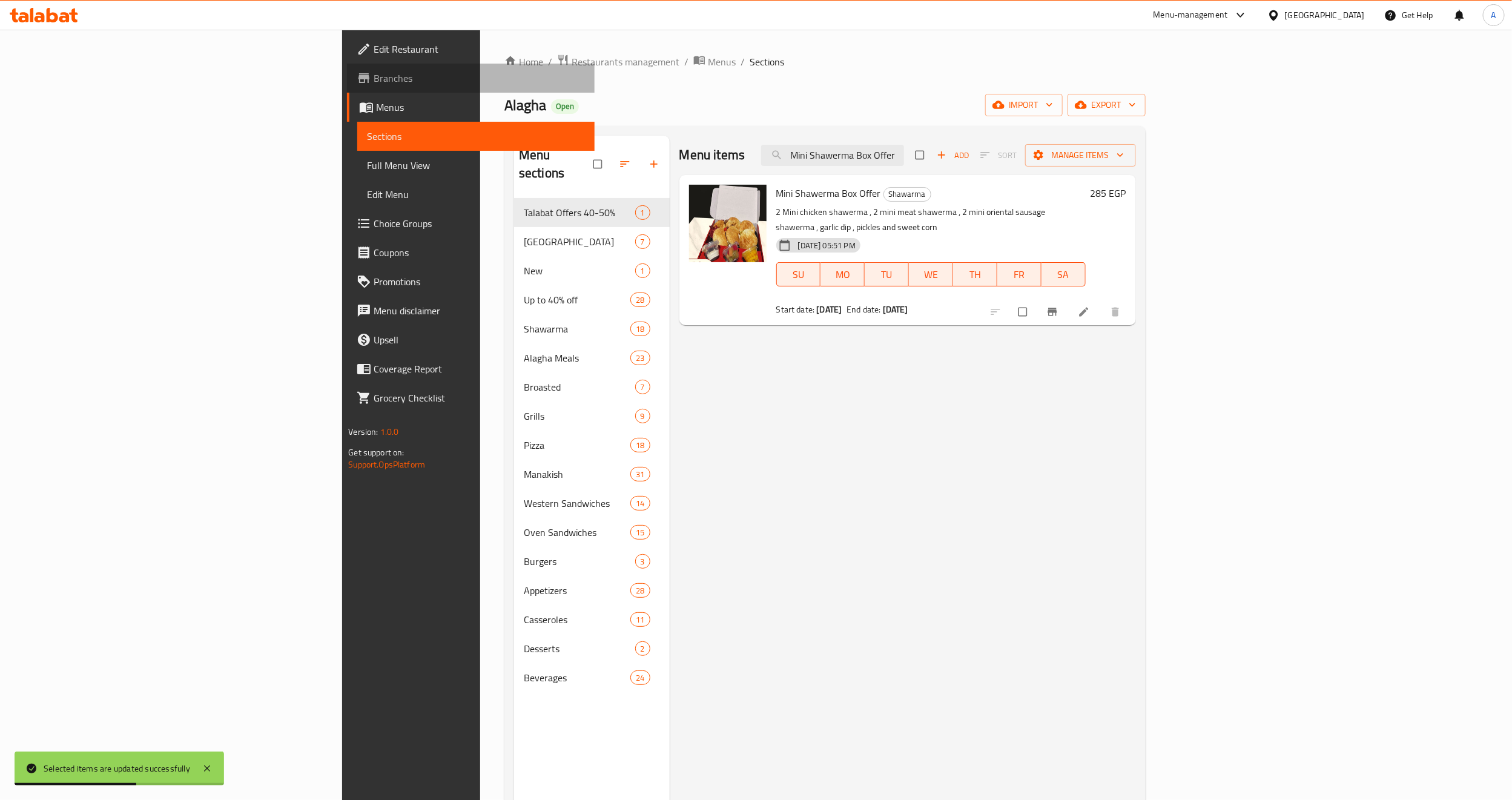
click at [374, 74] on span "Branches" at bounding box center [479, 78] width 212 height 15
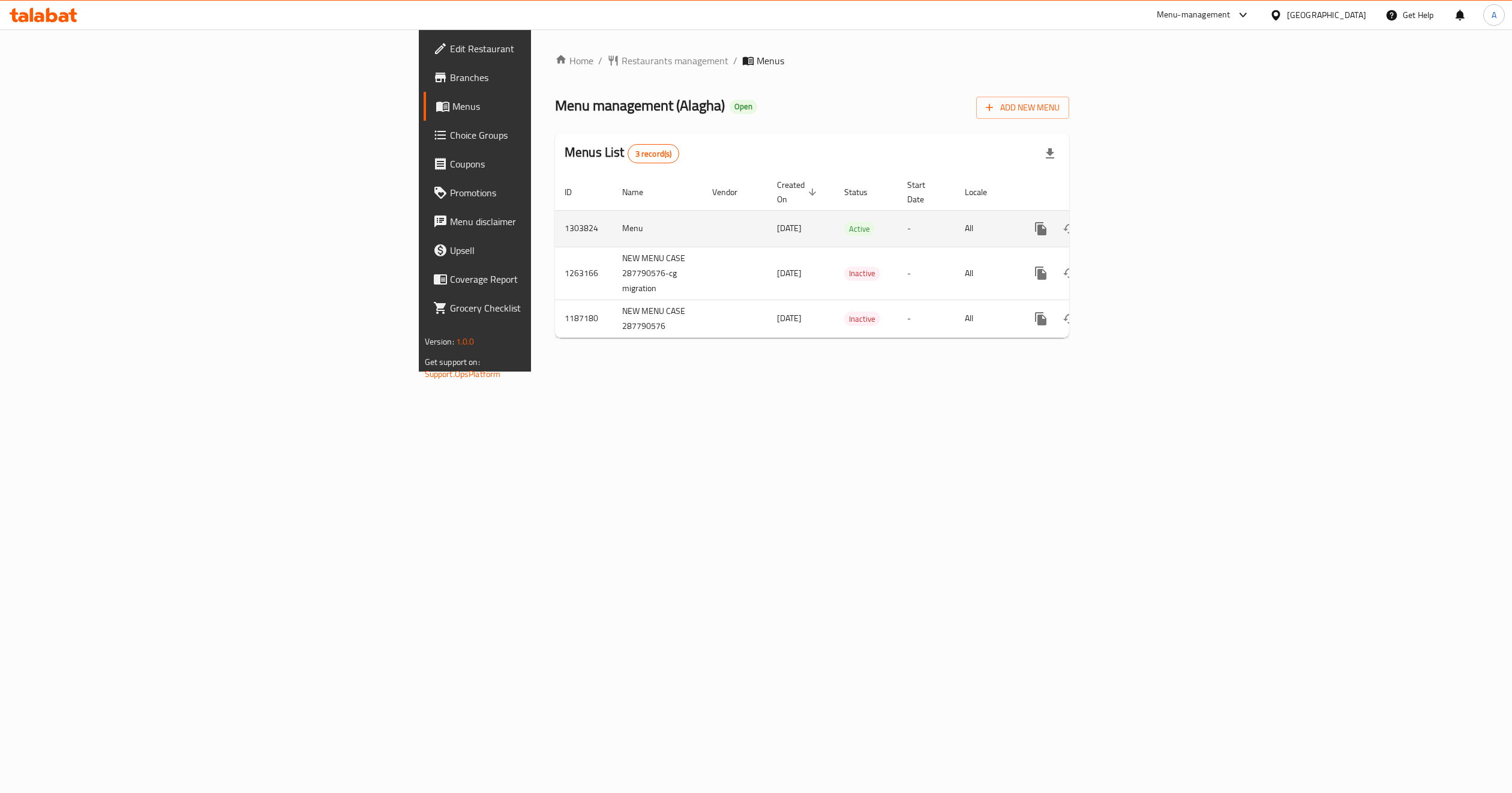
click at [1134, 221] on icon "enhanced table" at bounding box center [1127, 228] width 14 height 14
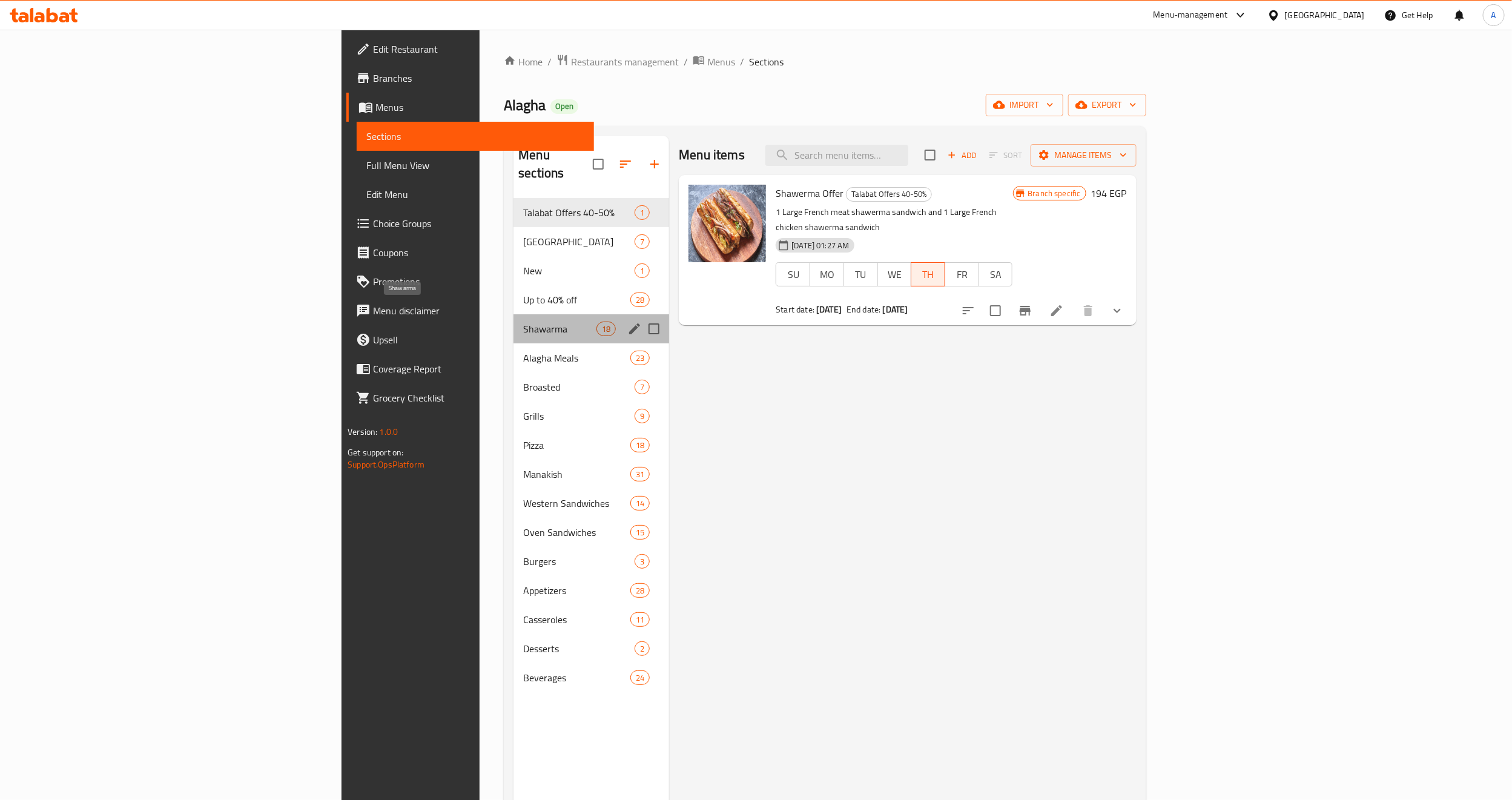
click at [524, 322] on span "Shawarma" at bounding box center [560, 329] width 73 height 15
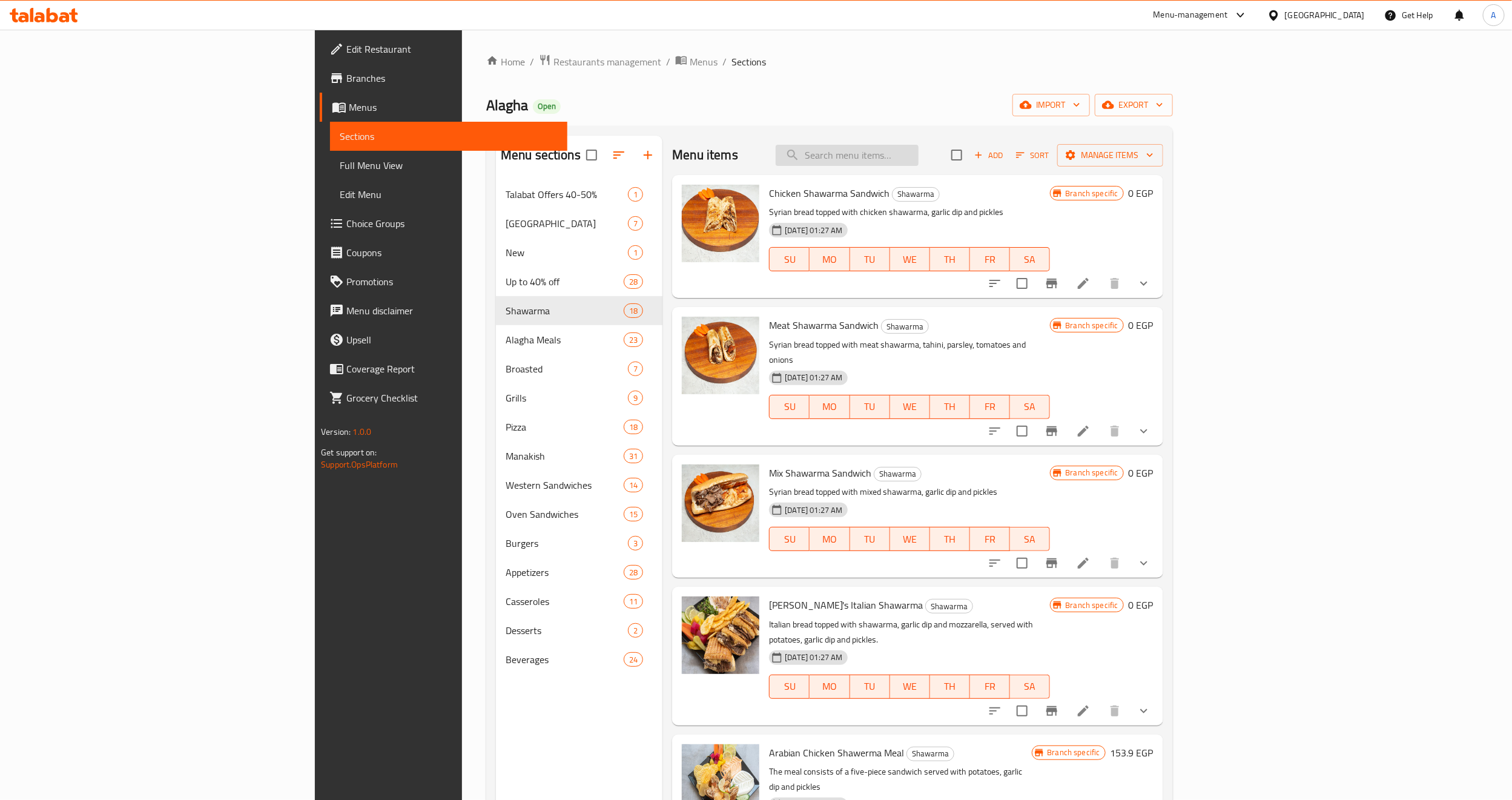
click at [919, 159] on input "search" at bounding box center [847, 155] width 143 height 21
paste input "Mini Shawerma Box Offer"
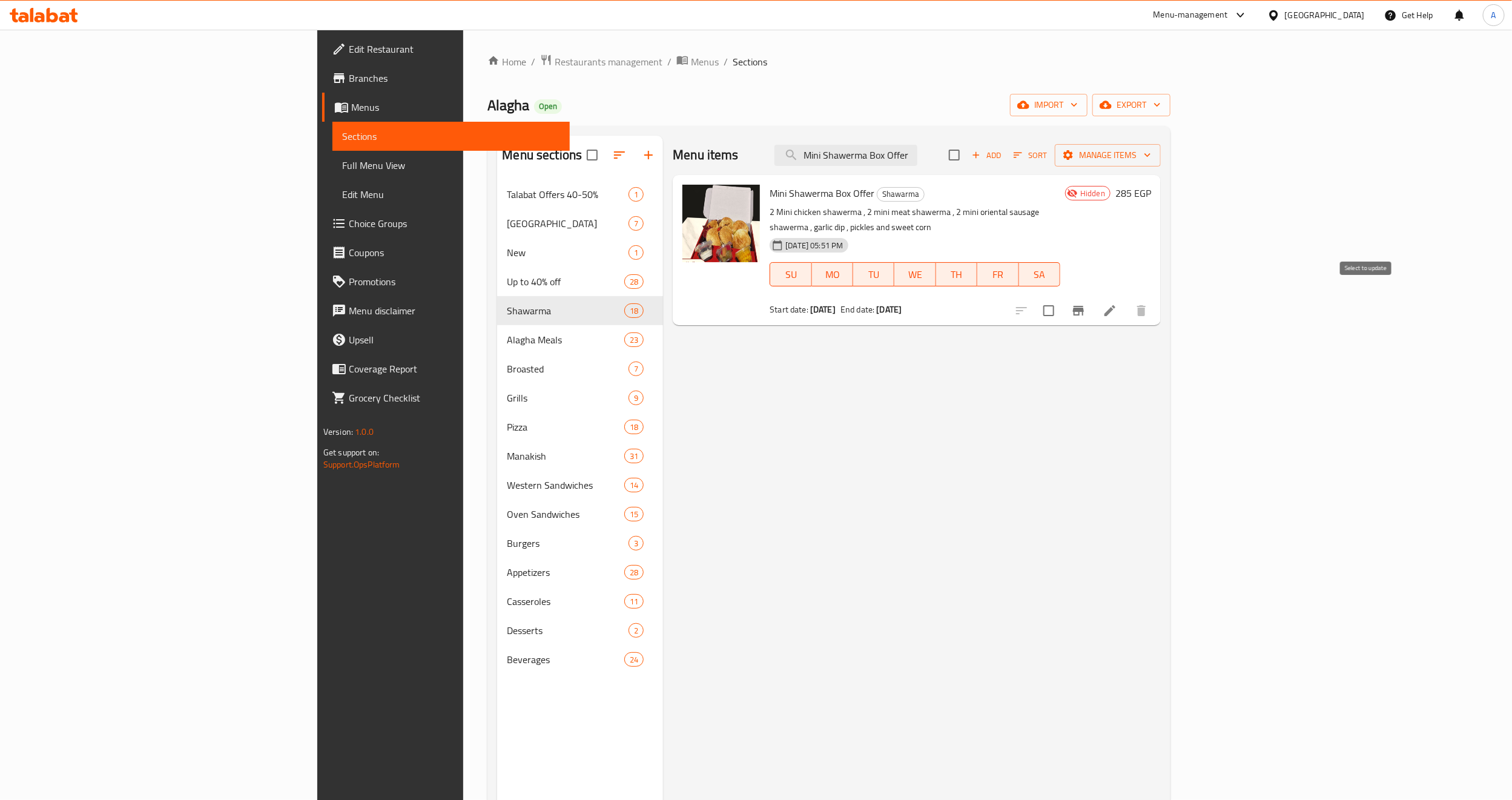
type input "Mini Shawerma Box Offer"
click at [1062, 298] on input "checkbox" at bounding box center [1049, 310] width 25 height 25
checkbox input "true"
click at [1161, 145] on button "Manage items" at bounding box center [1108, 155] width 106 height 22
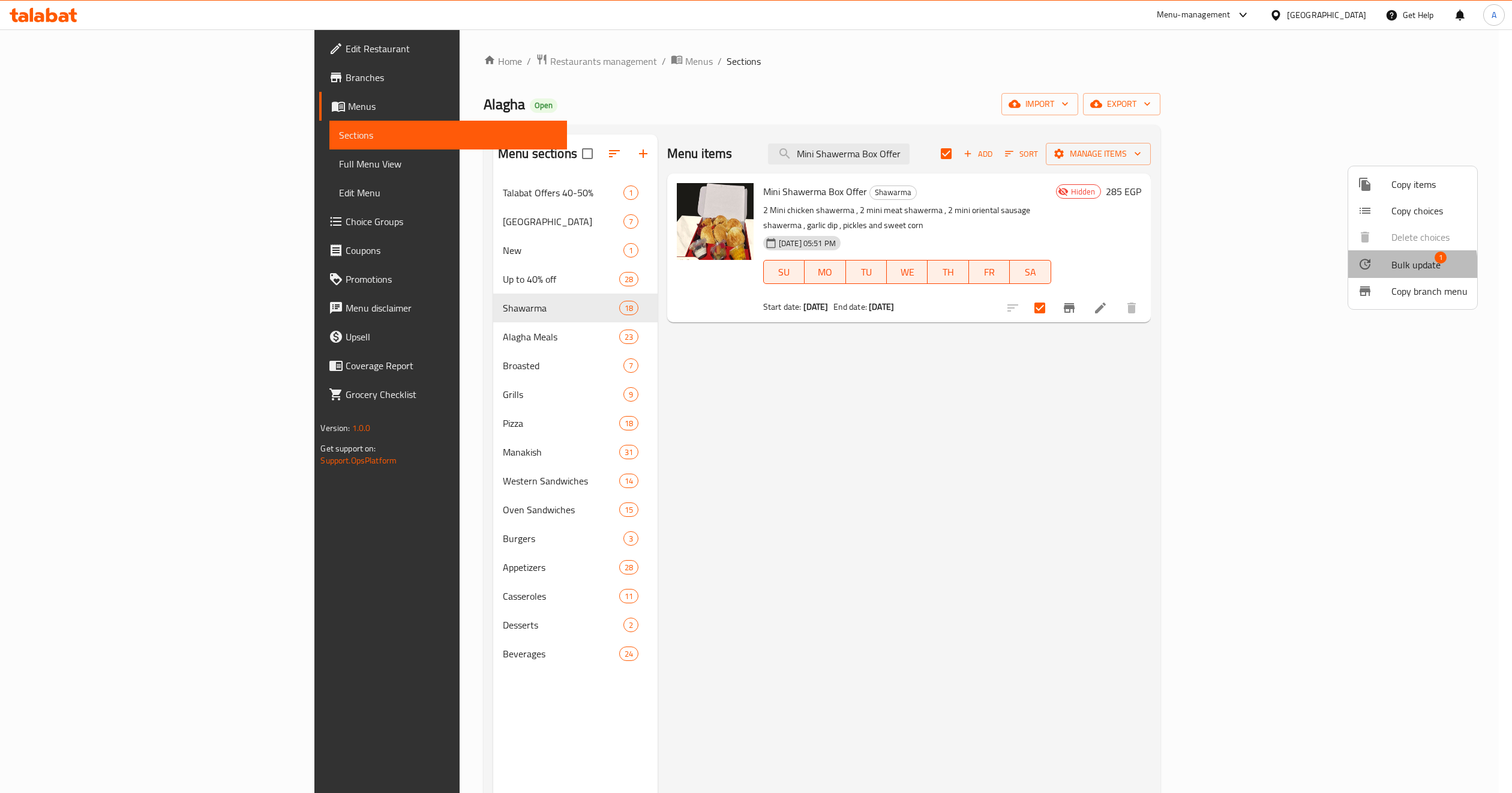
click at [1359, 268] on icon at bounding box center [1364, 264] width 14 height 14
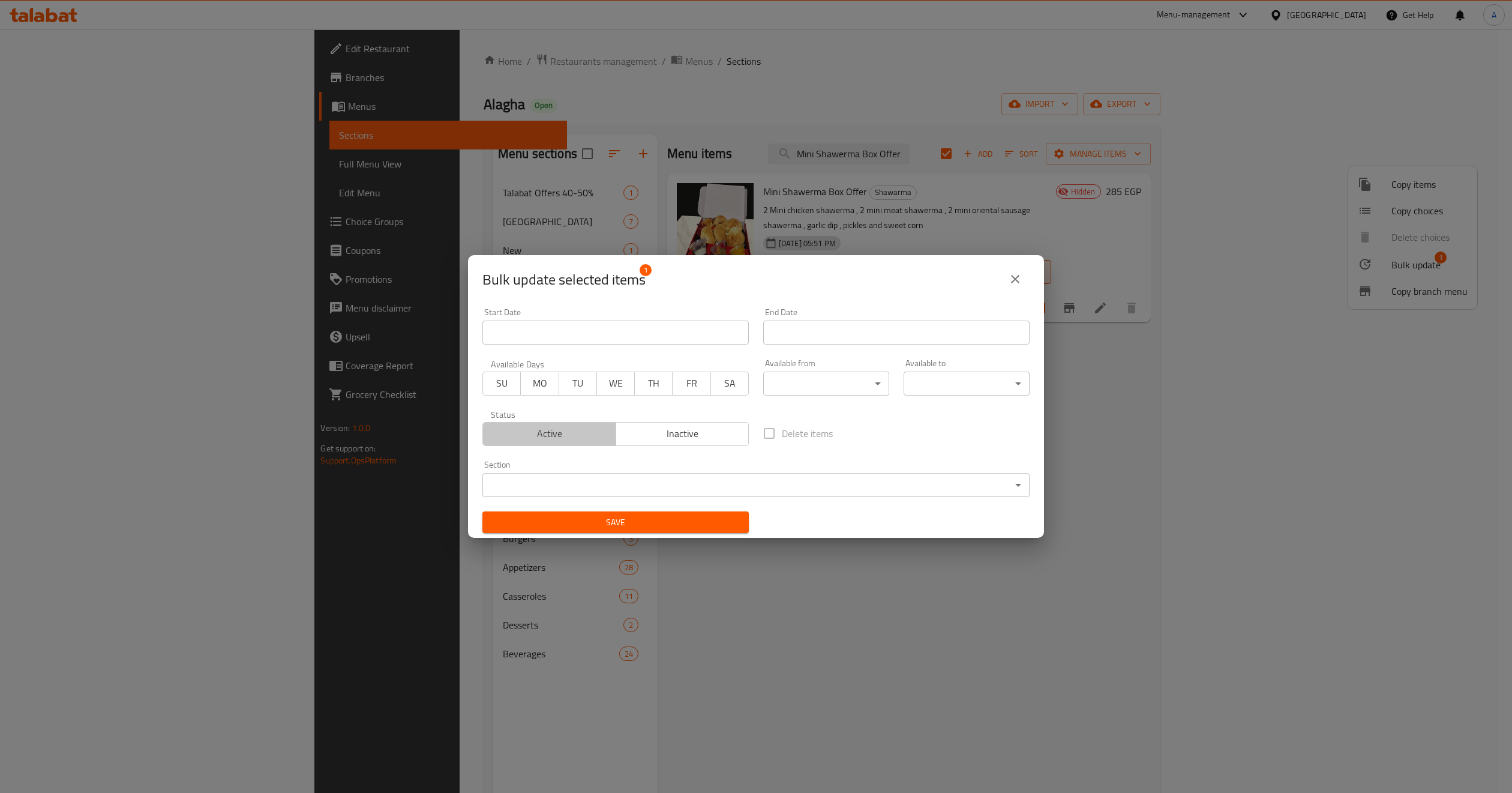
click at [579, 432] on span "Active" at bounding box center [549, 433] width 123 height 17
click at [601, 526] on span "Save" at bounding box center [616, 523] width 247 height 15
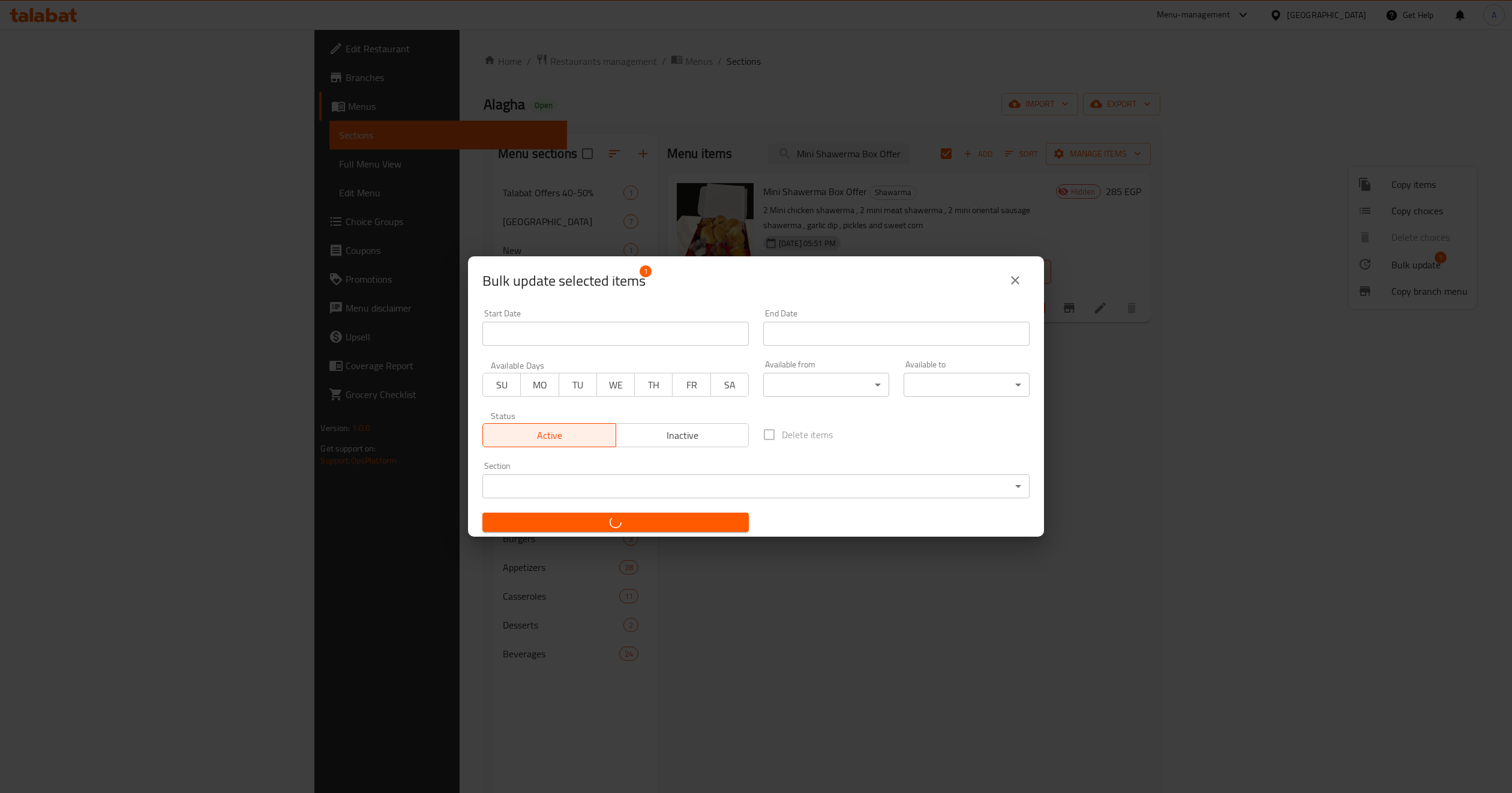
checkbox input "false"
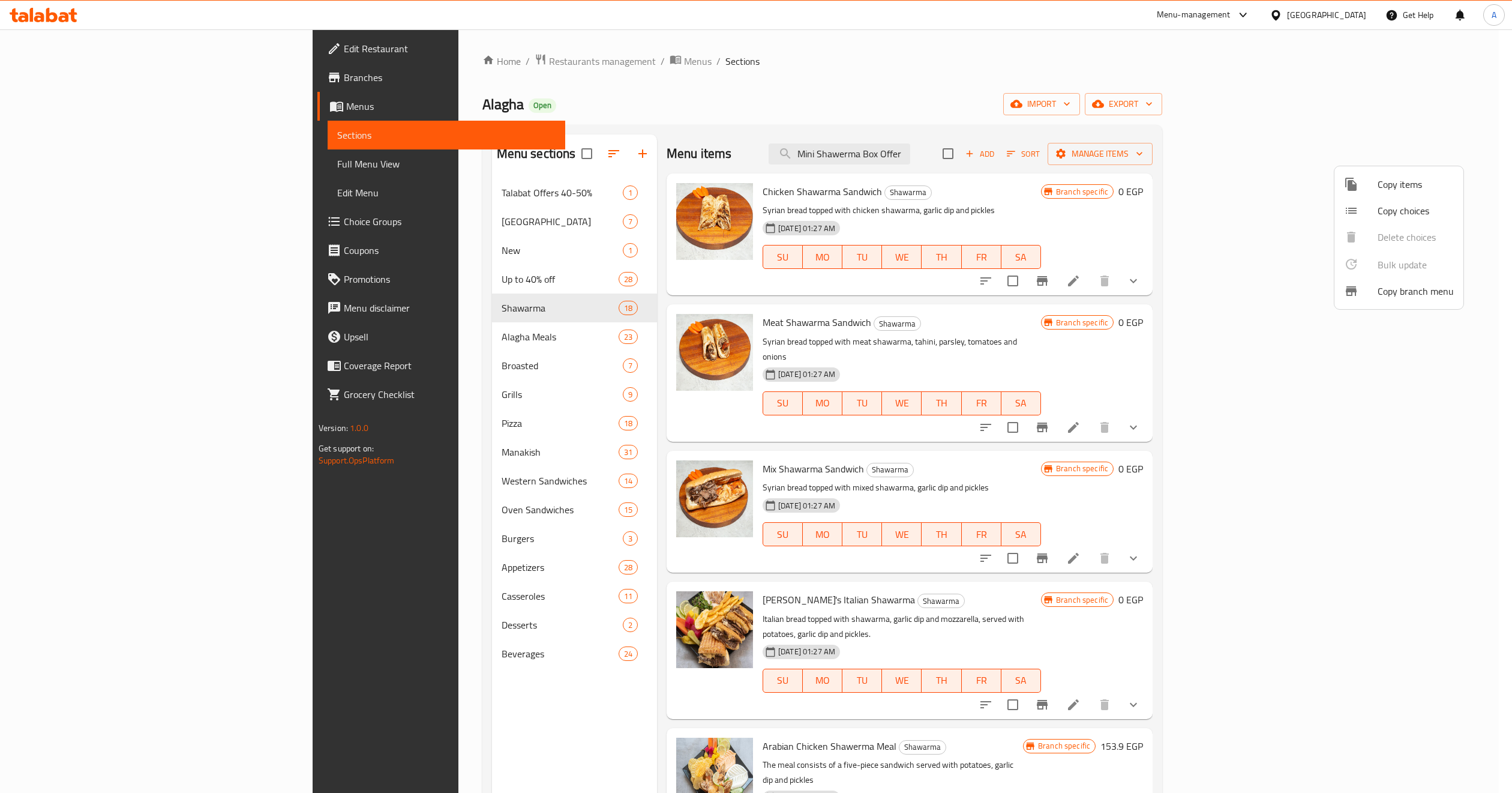
click at [402, 62] on div at bounding box center [756, 396] width 1512 height 793
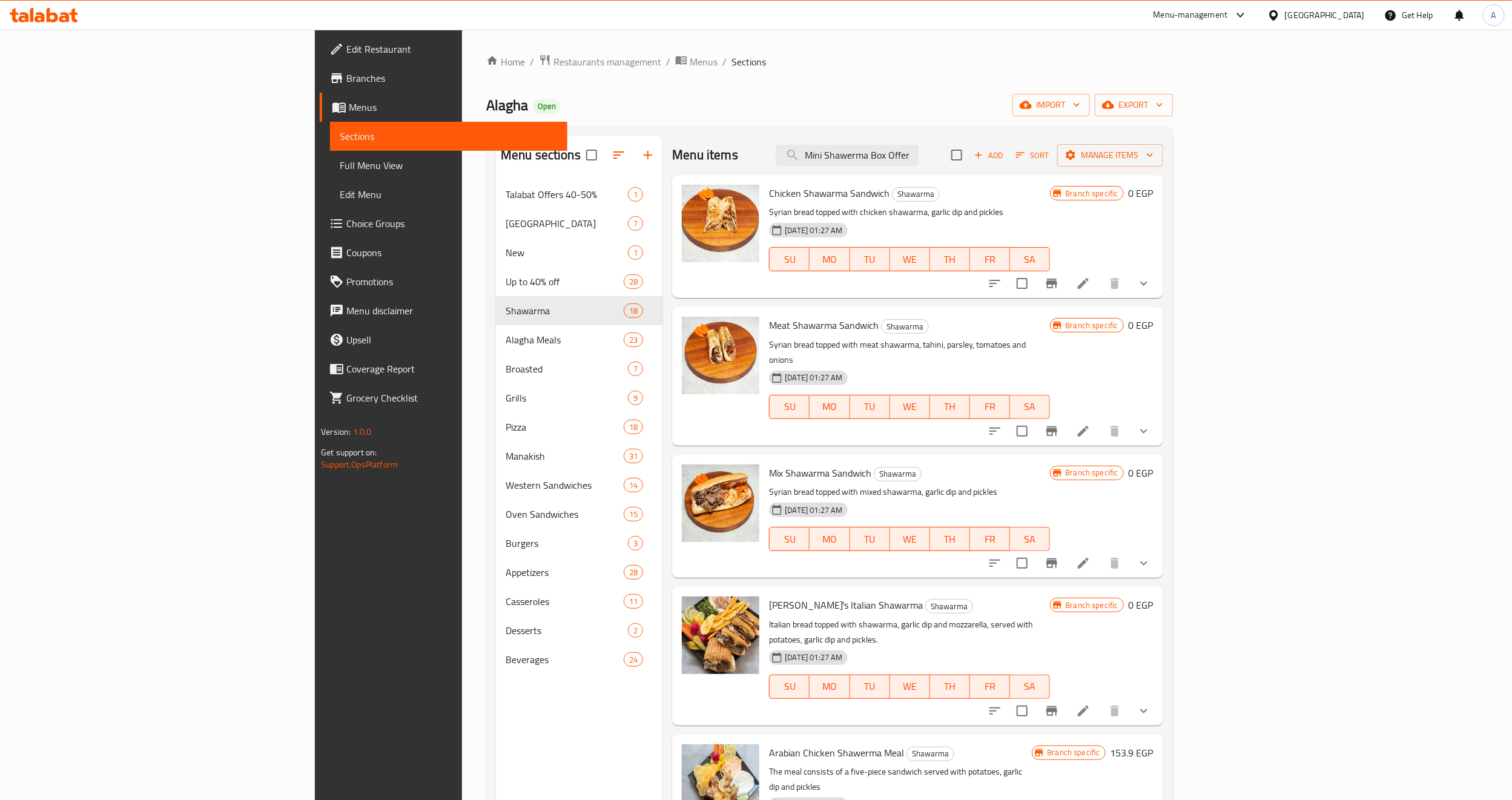
click at [1280, 19] on icon at bounding box center [1274, 15] width 13 height 13
click at [1206, 319] on div "United Arab Emirates" at bounding box center [1234, 316] width 80 height 13
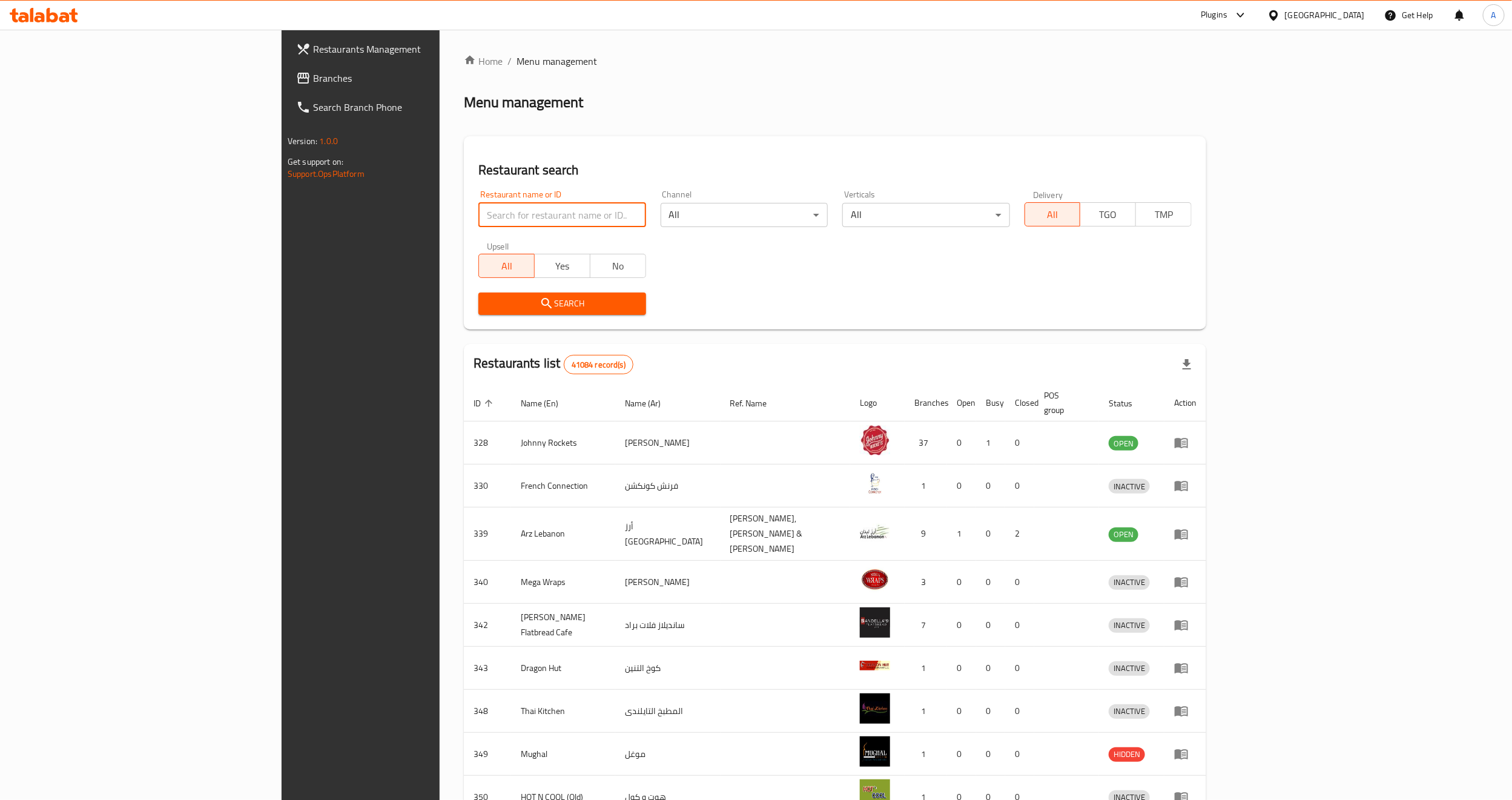
click at [479, 207] on input "search" at bounding box center [562, 215] width 167 height 24
paste input "628514"
type input "628514"
click at [488, 296] on span "Search" at bounding box center [562, 303] width 148 height 15
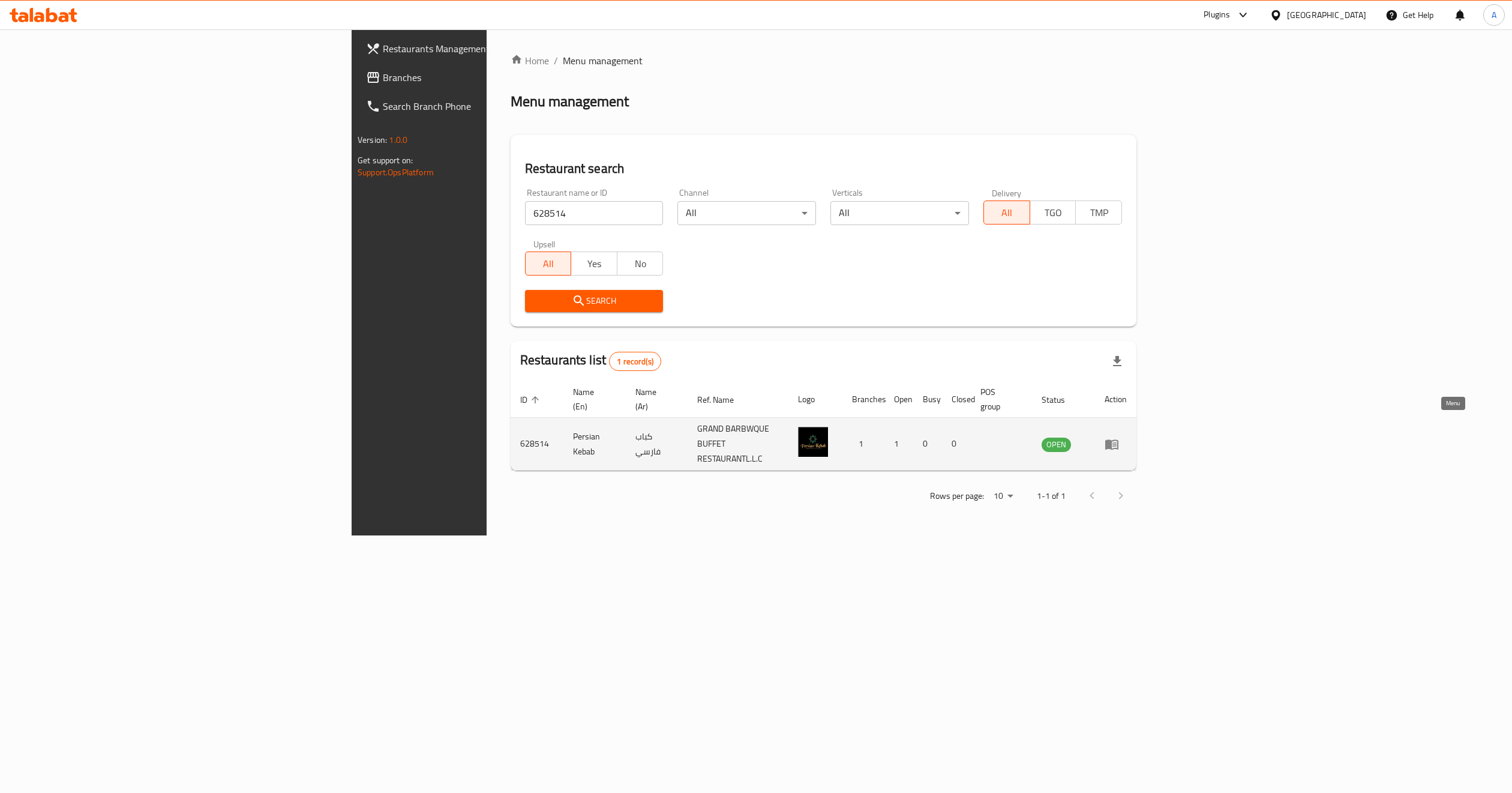
click at [1119, 437] on icon "enhanced table" at bounding box center [1111, 444] width 14 height 14
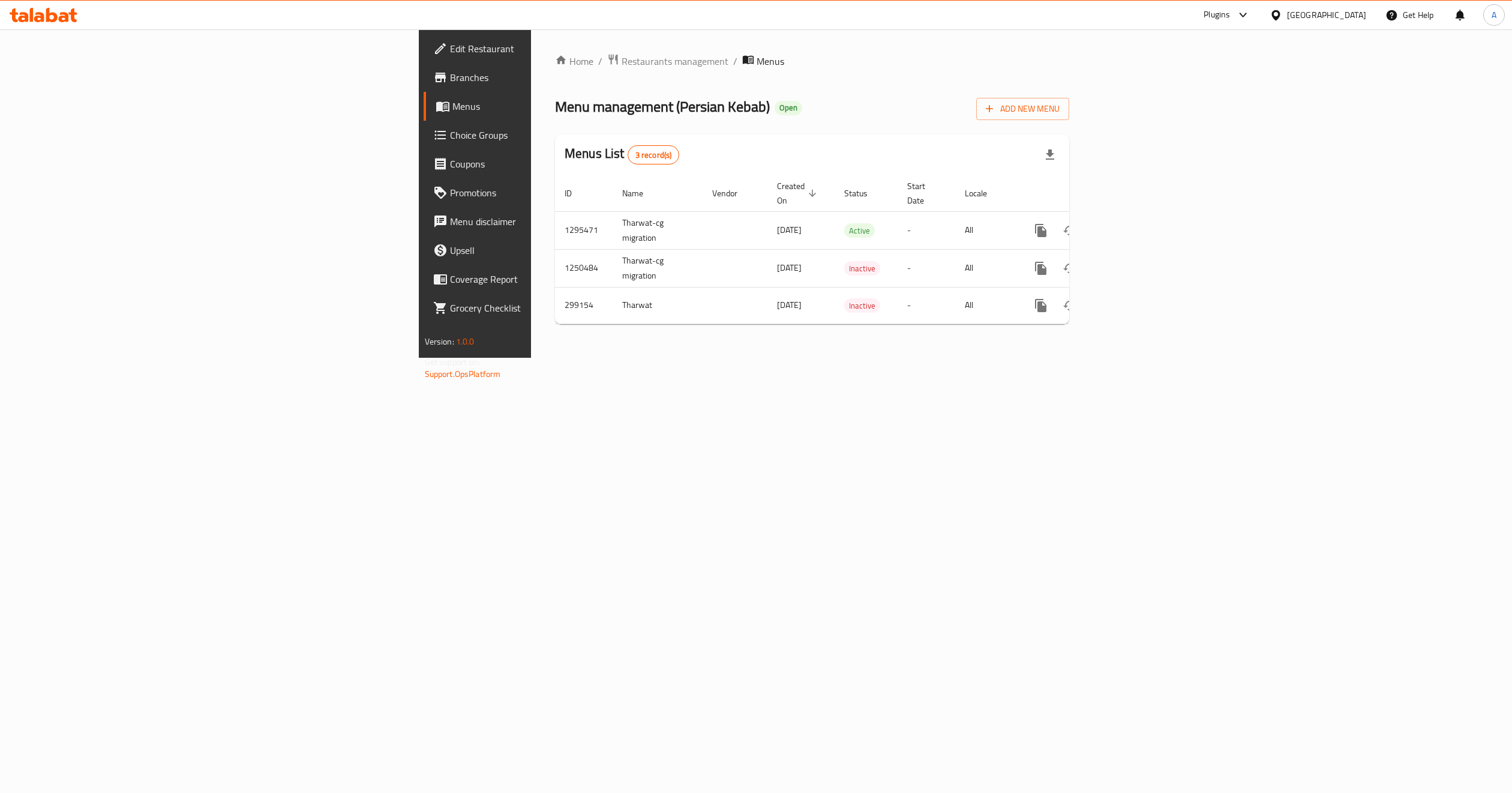
click at [423, 86] on link "Branches" at bounding box center [547, 77] width 248 height 29
